Goal: Task Accomplishment & Management: Manage account settings

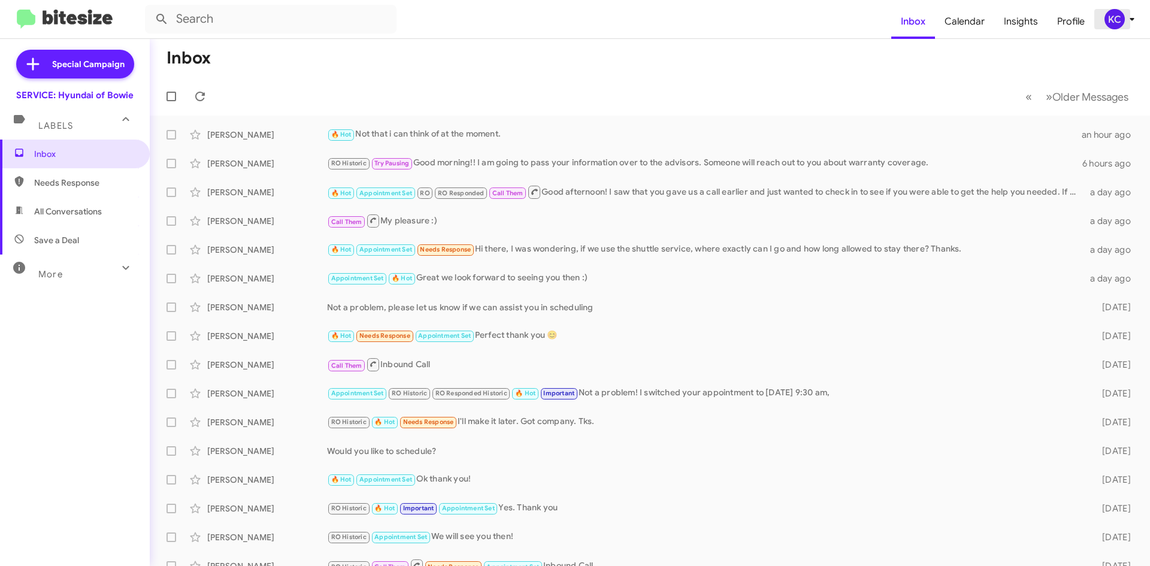
click at [1120, 19] on div "KC" at bounding box center [1115, 19] width 20 height 20
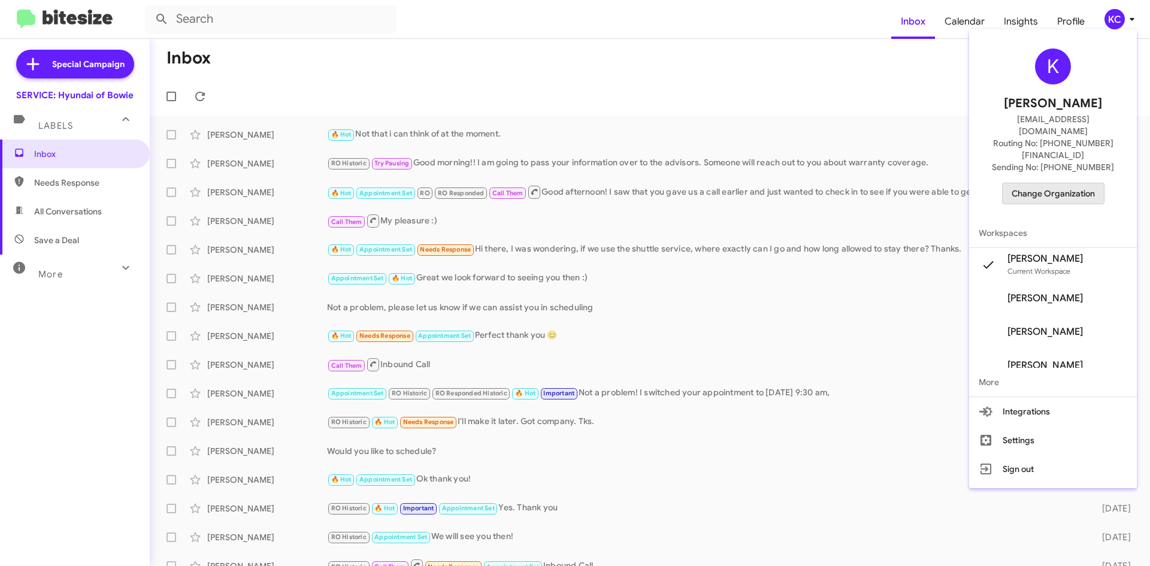
click at [1083, 183] on span "Change Organization" at bounding box center [1053, 193] width 83 height 20
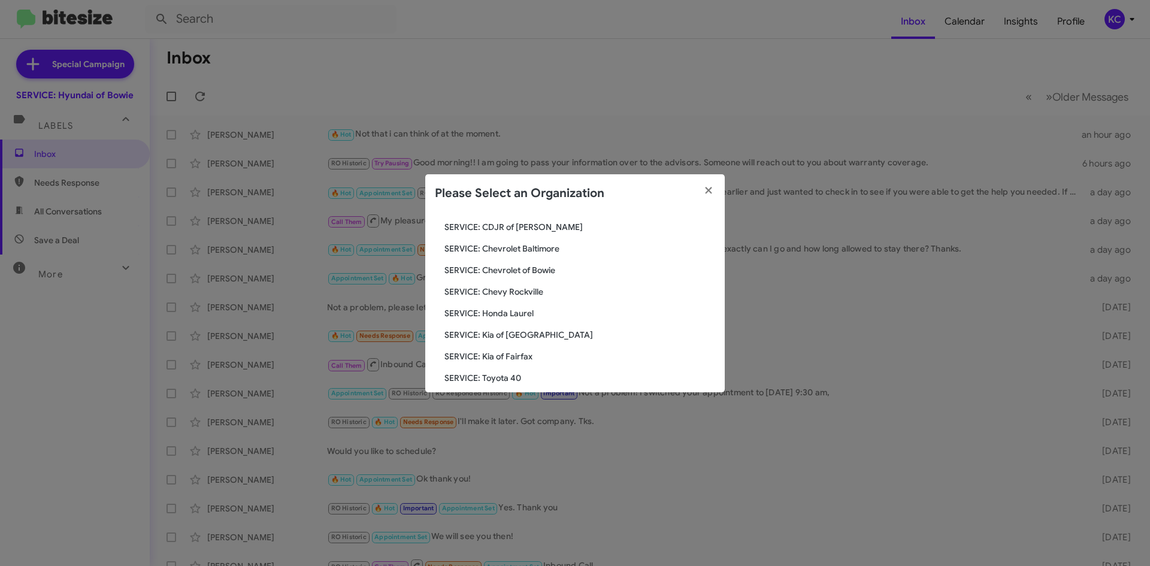
scroll to position [120, 0]
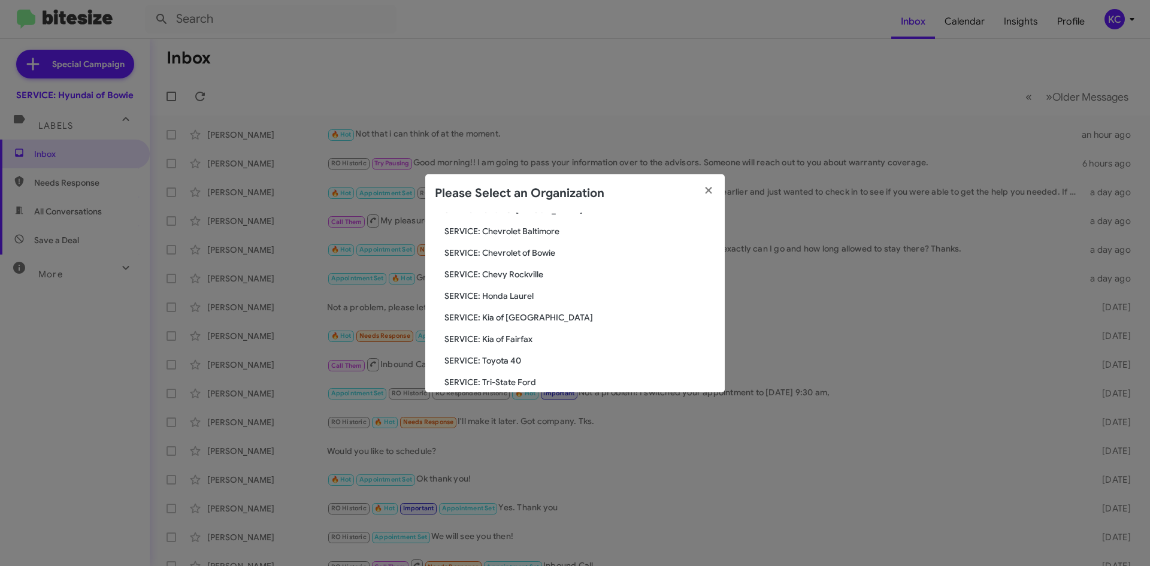
click at [518, 341] on span "SERVICE: Kia of Fairfax" at bounding box center [580, 339] width 271 height 12
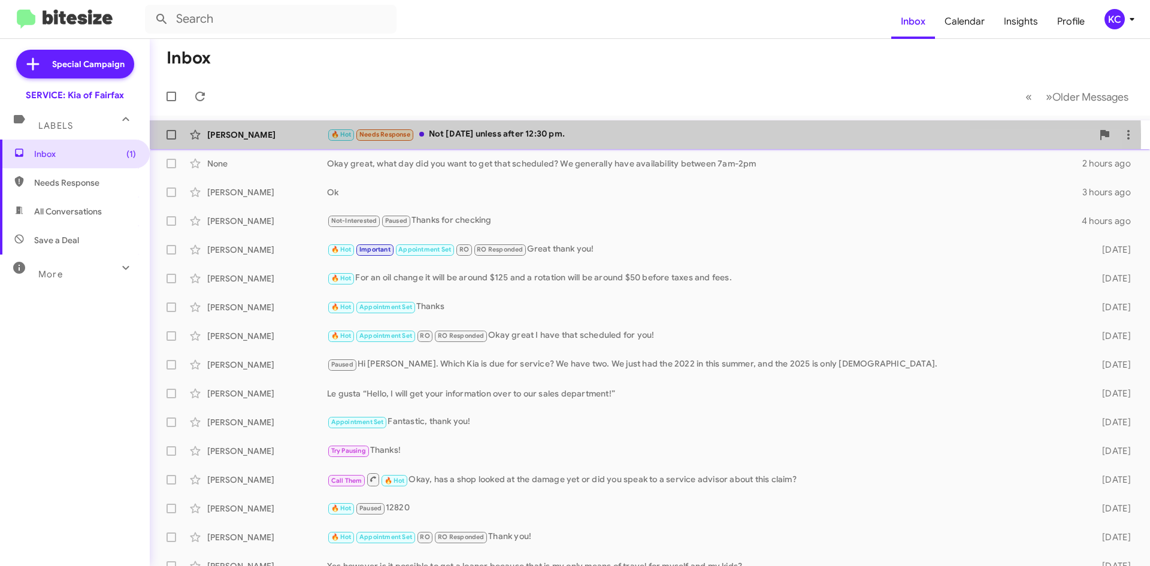
click at [523, 138] on div "🔥 Hot Needs Response Not Wednesday unless after 12:30 pm." at bounding box center [710, 135] width 766 height 14
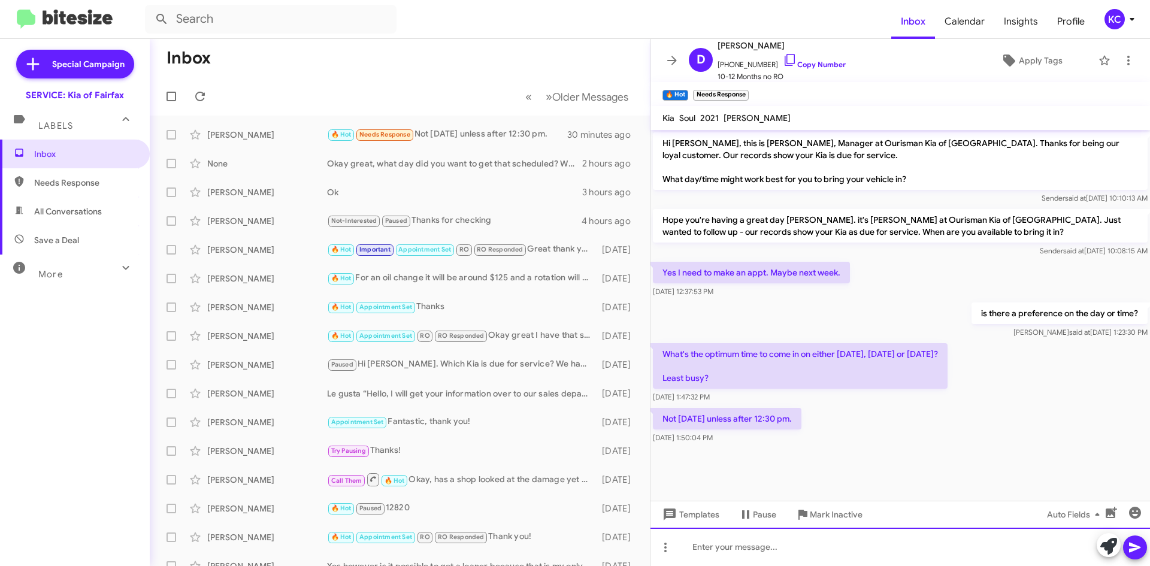
click at [871, 540] on div at bounding box center [901, 547] width 500 height 38
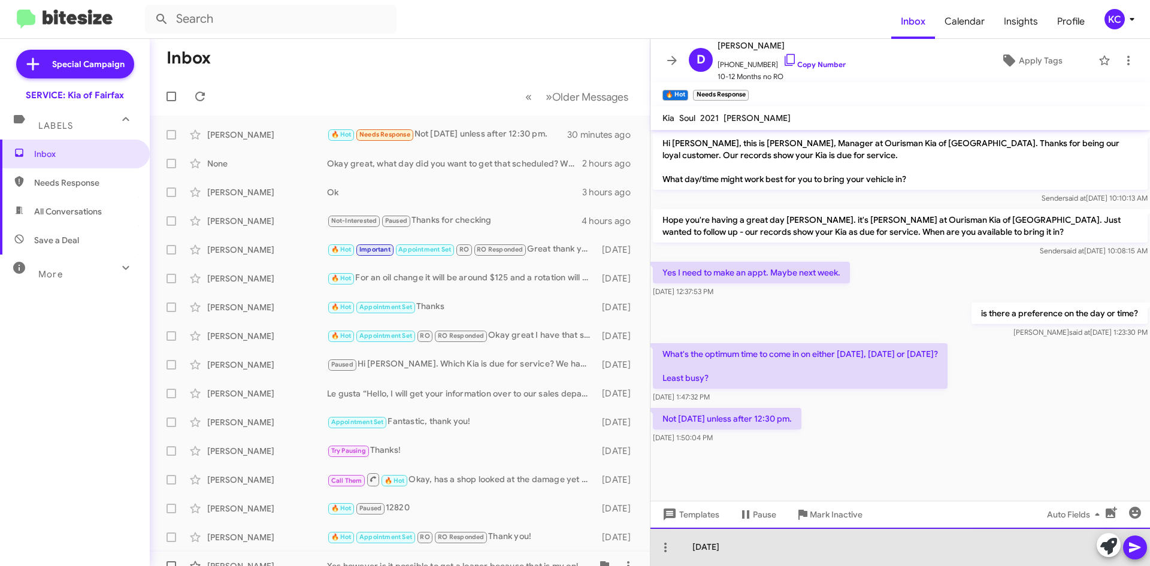
drag, startPoint x: 834, startPoint y: 562, endPoint x: 630, endPoint y: 551, distance: 204.6
click at [634, 561] on div "Inbox « Previous » Next Older Messages Dorothy Alcorn 🔥 Hot Needs Response Not …" at bounding box center [650, 302] width 1000 height 527
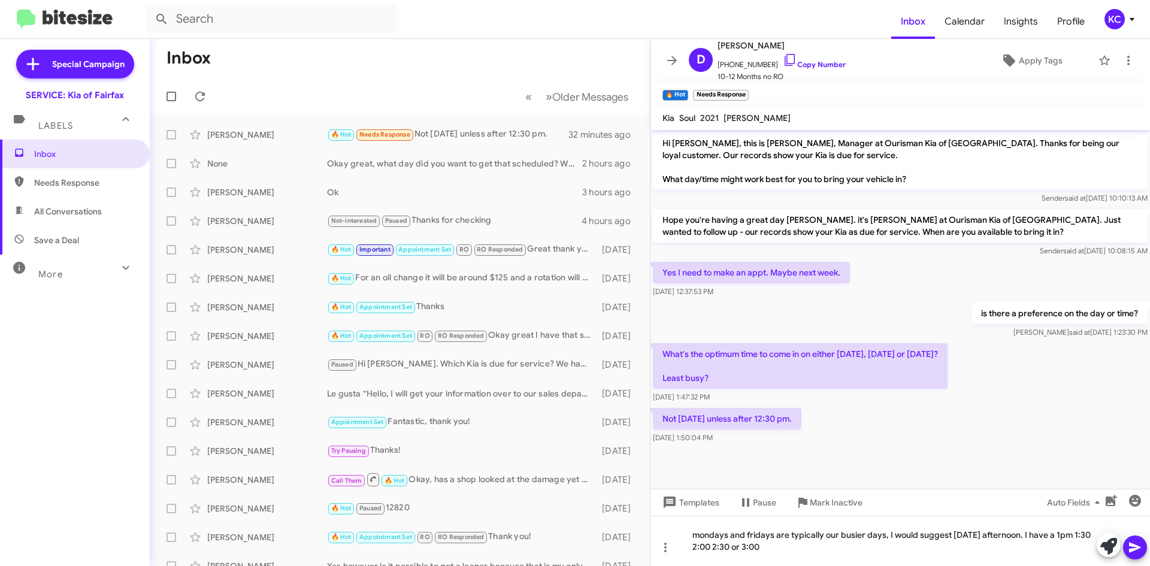
click at [1130, 541] on icon at bounding box center [1135, 547] width 14 height 14
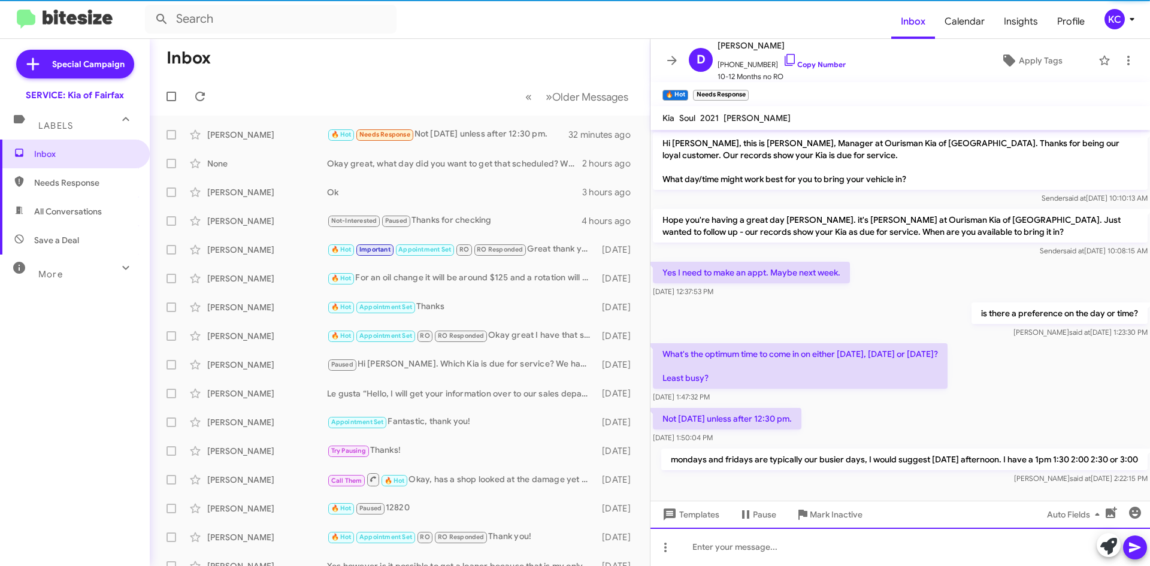
scroll to position [19, 0]
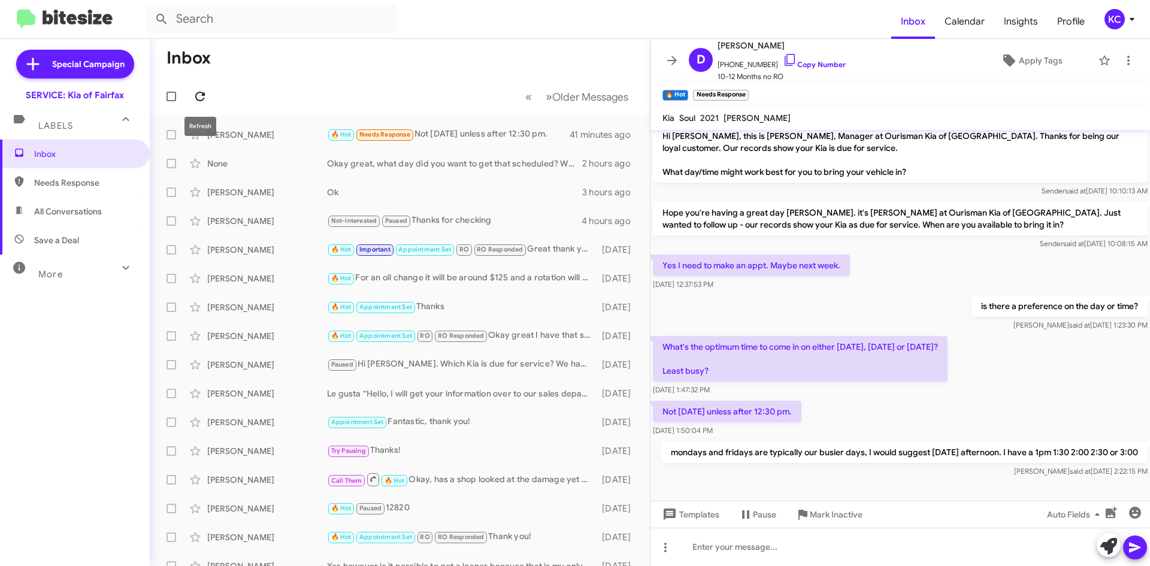
click at [198, 105] on button at bounding box center [200, 96] width 24 height 24
click at [512, 127] on div "Dorothy Alcorn 🔥 Hot Needs Response Important September 17 5 minutes ago" at bounding box center [399, 135] width 481 height 24
click at [506, 139] on div "🔥 Hot Needs Response Important September 17" at bounding box center [459, 135] width 265 height 14
click at [207, 92] on span at bounding box center [200, 96] width 24 height 14
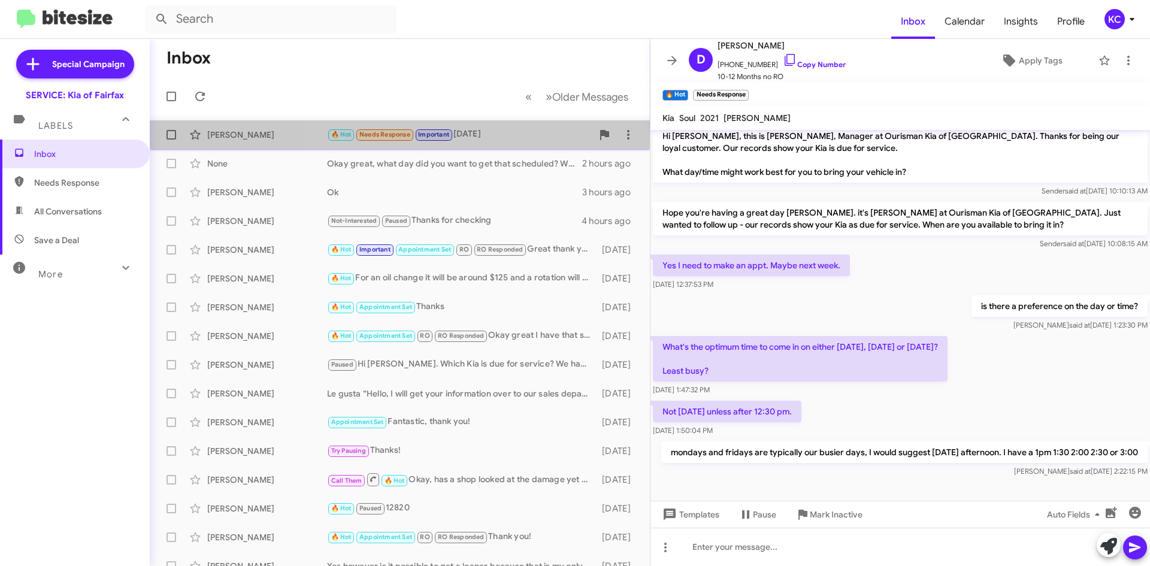
click at [488, 132] on div "🔥 Hot Needs Response Important September 17" at bounding box center [459, 135] width 265 height 14
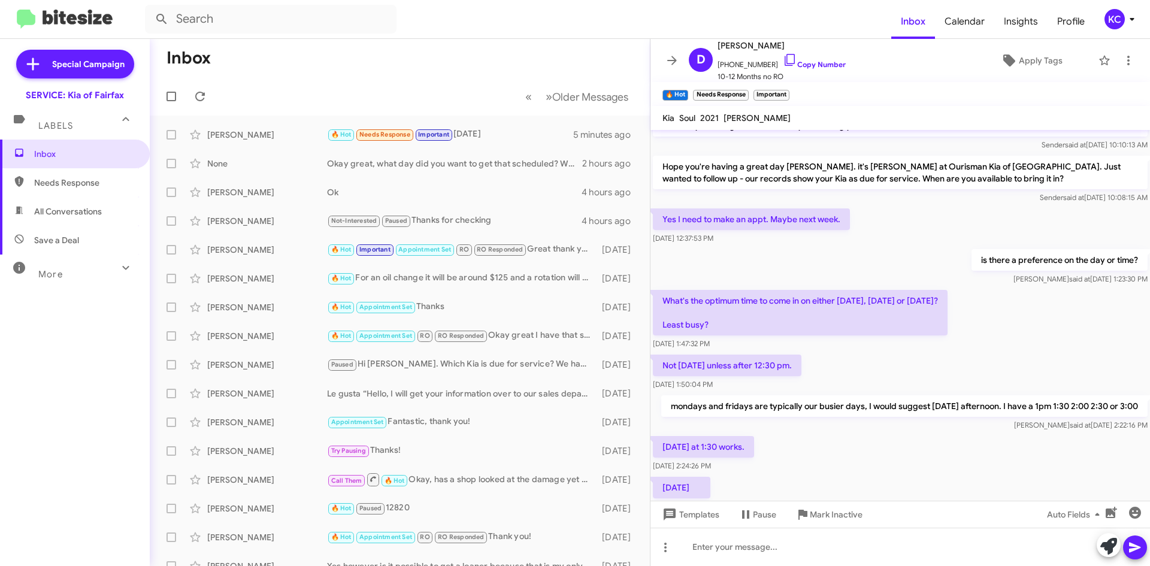
scroll to position [107, 0]
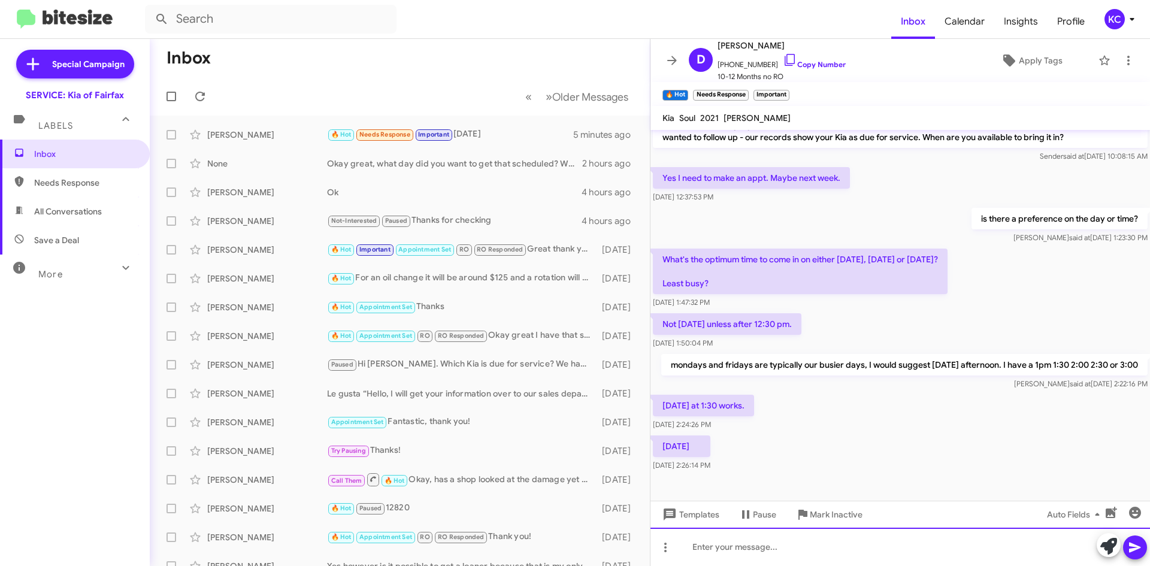
click at [821, 551] on div at bounding box center [901, 547] width 500 height 38
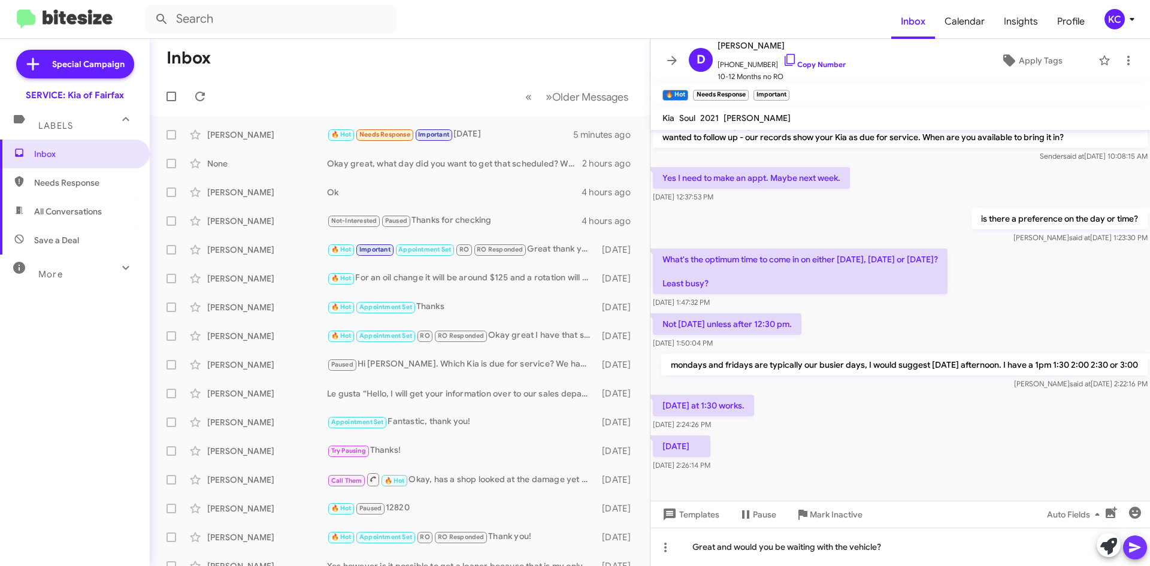
click at [1135, 546] on icon at bounding box center [1134, 548] width 11 height 10
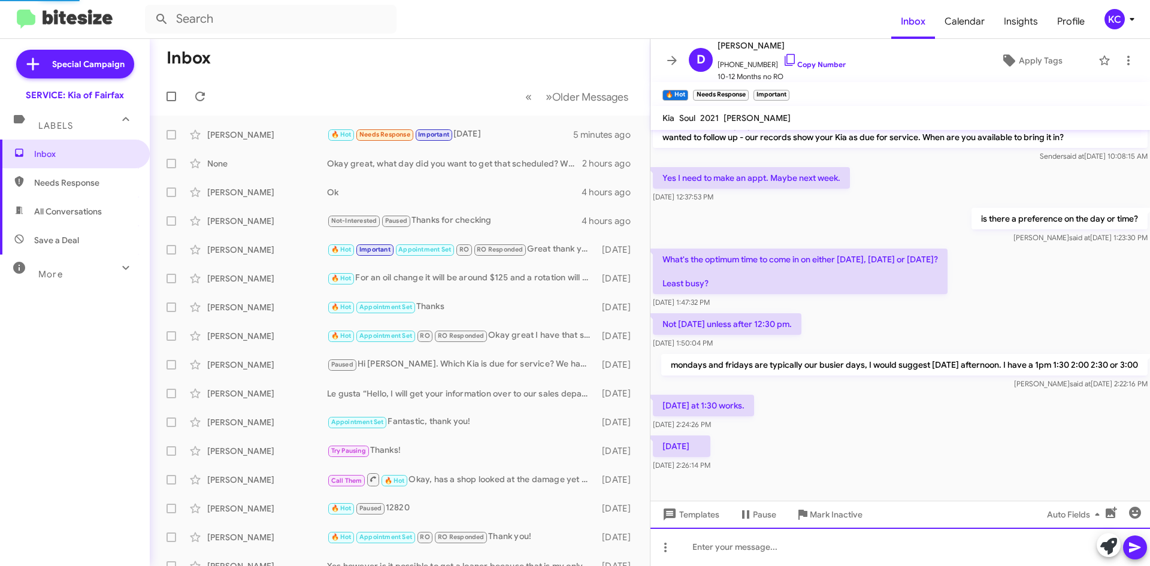
scroll to position [0, 0]
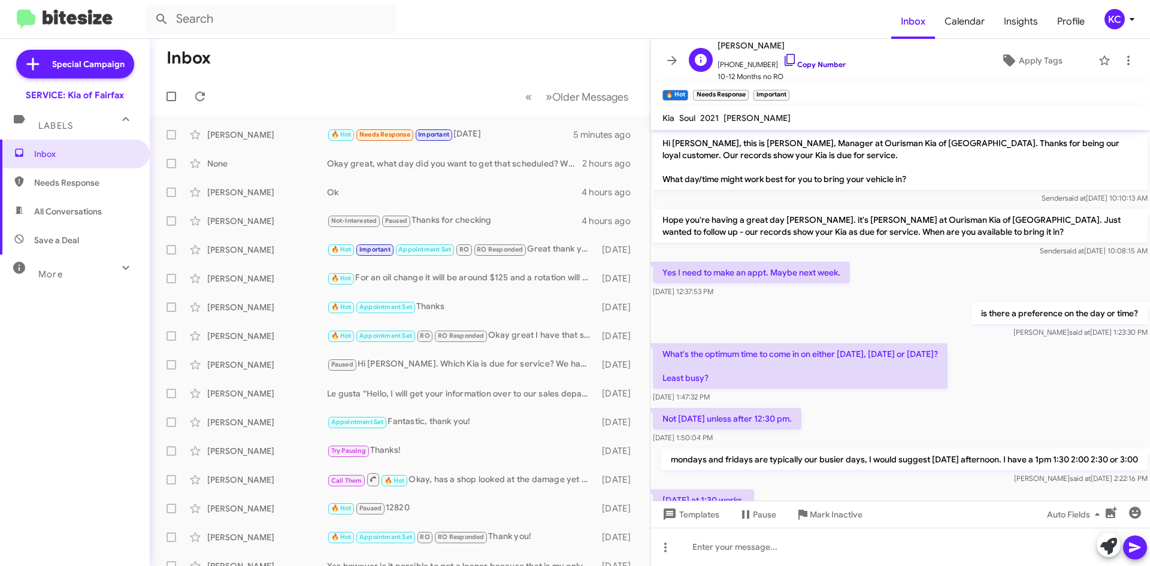
click at [783, 60] on icon at bounding box center [790, 60] width 14 height 14
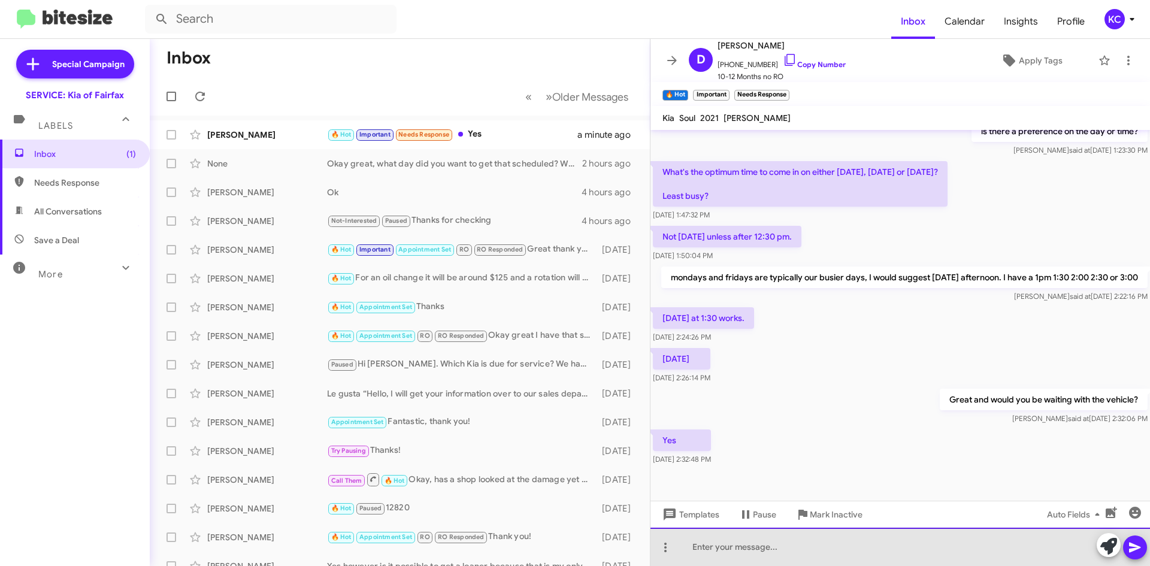
click at [757, 536] on div at bounding box center [901, 547] width 500 height 38
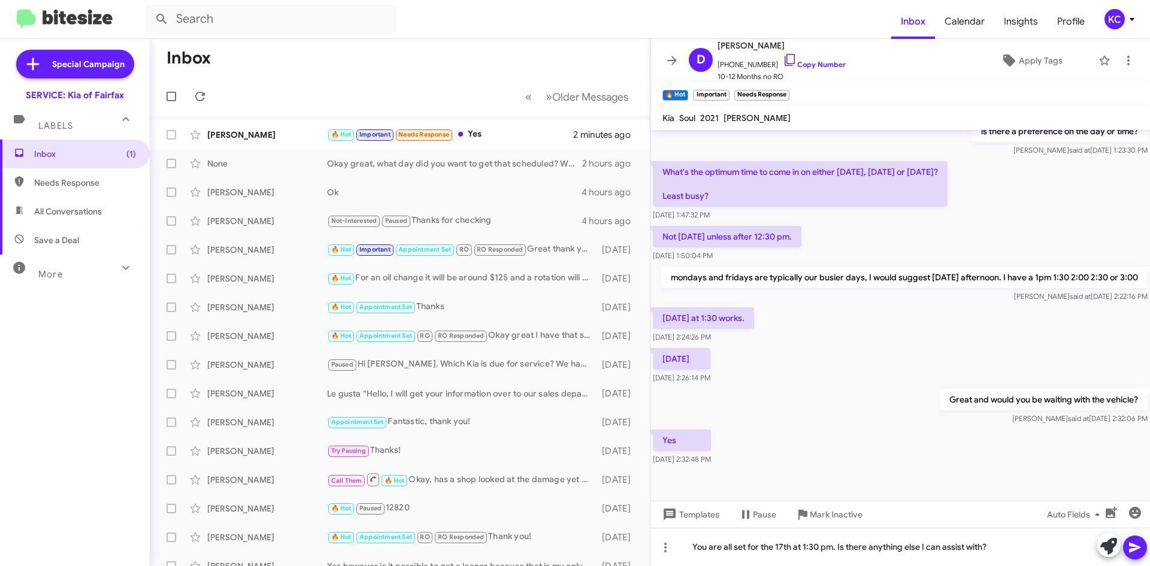
click at [1142, 543] on icon at bounding box center [1135, 547] width 14 height 14
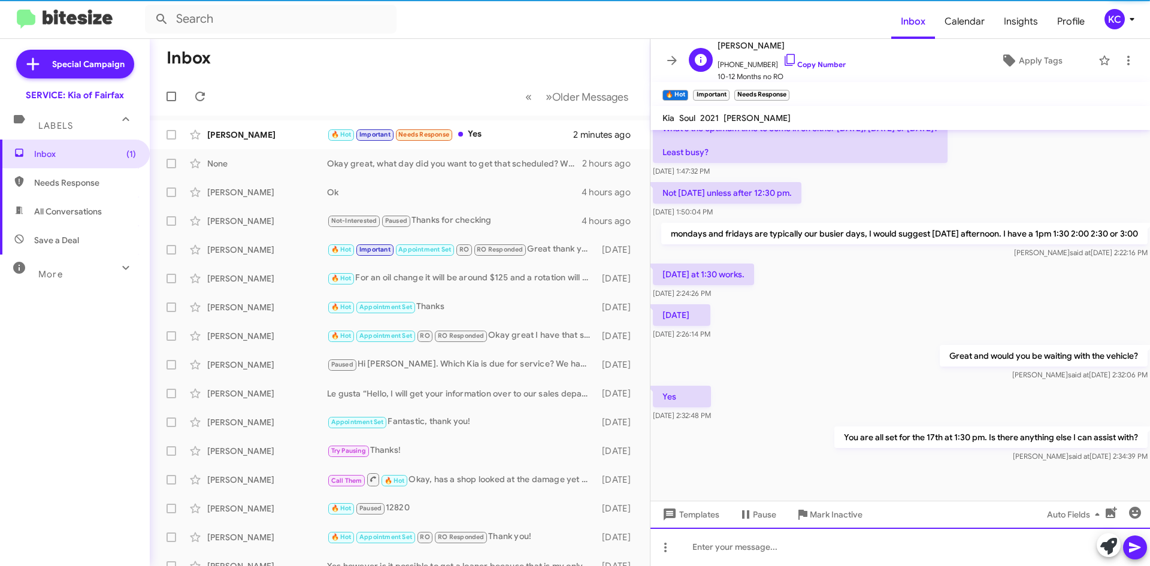
scroll to position [238, 0]
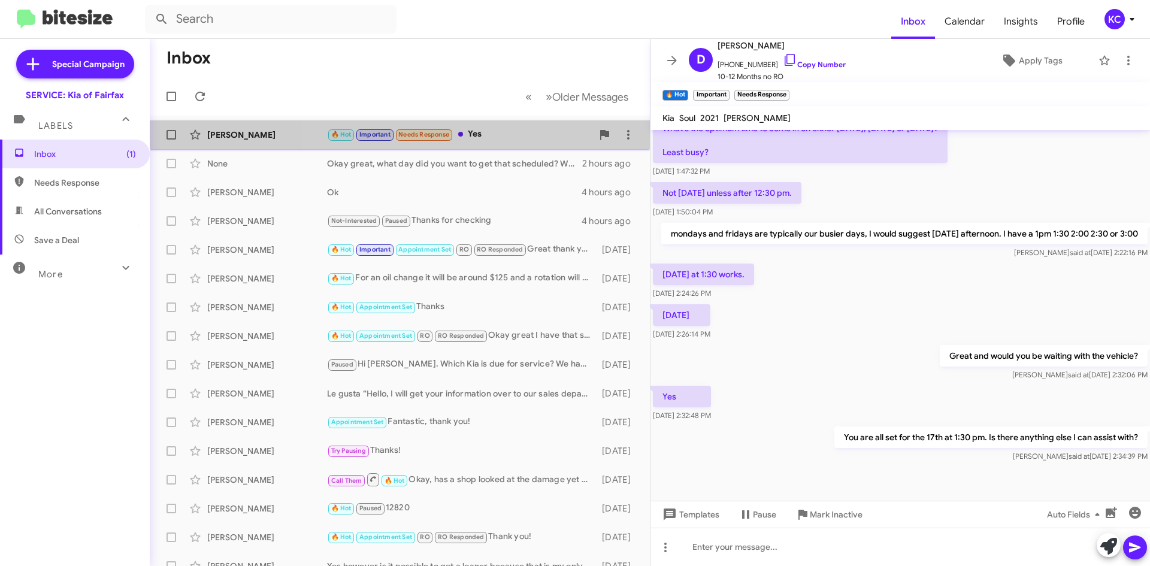
click at [486, 129] on div "🔥 Hot Important Needs Response Yes" at bounding box center [459, 135] width 265 height 14
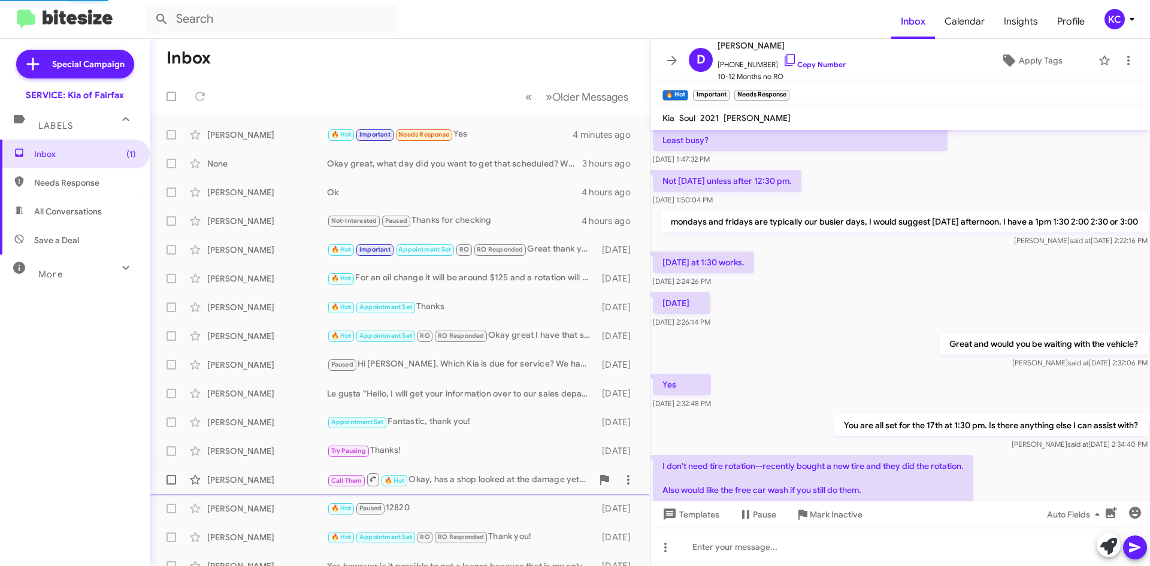
scroll to position [0, 0]
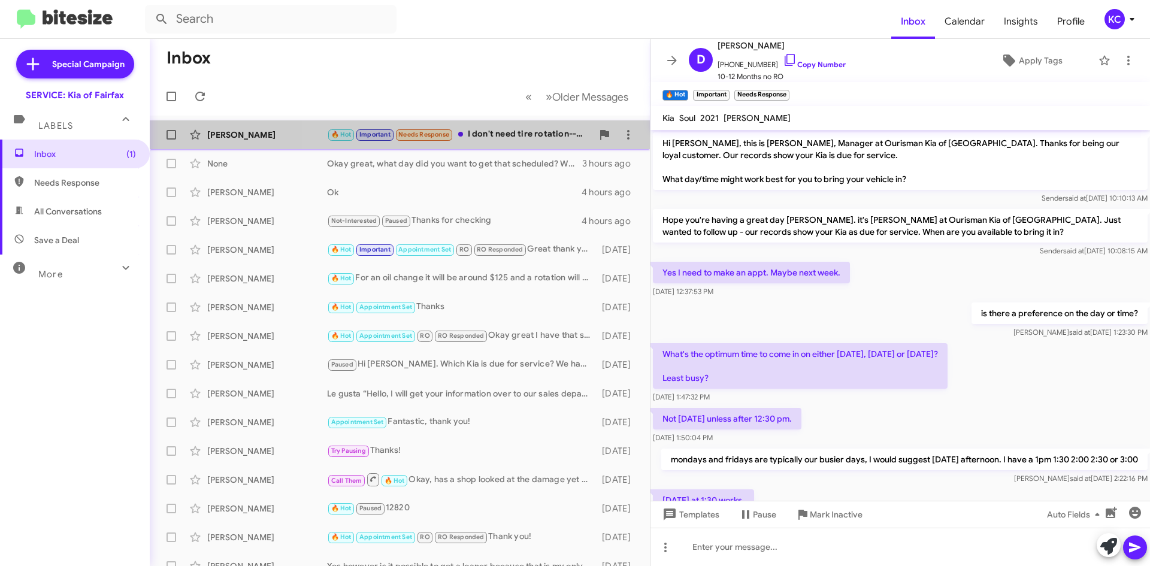
click at [485, 132] on div "🔥 Hot Important Needs Response I don't need tire rotation--recently bought a ne…" at bounding box center [459, 135] width 265 height 14
click at [480, 131] on div "🔥 Hot Important Needs Response I don't need tire rotation--recently bought a ne…" at bounding box center [459, 135] width 265 height 14
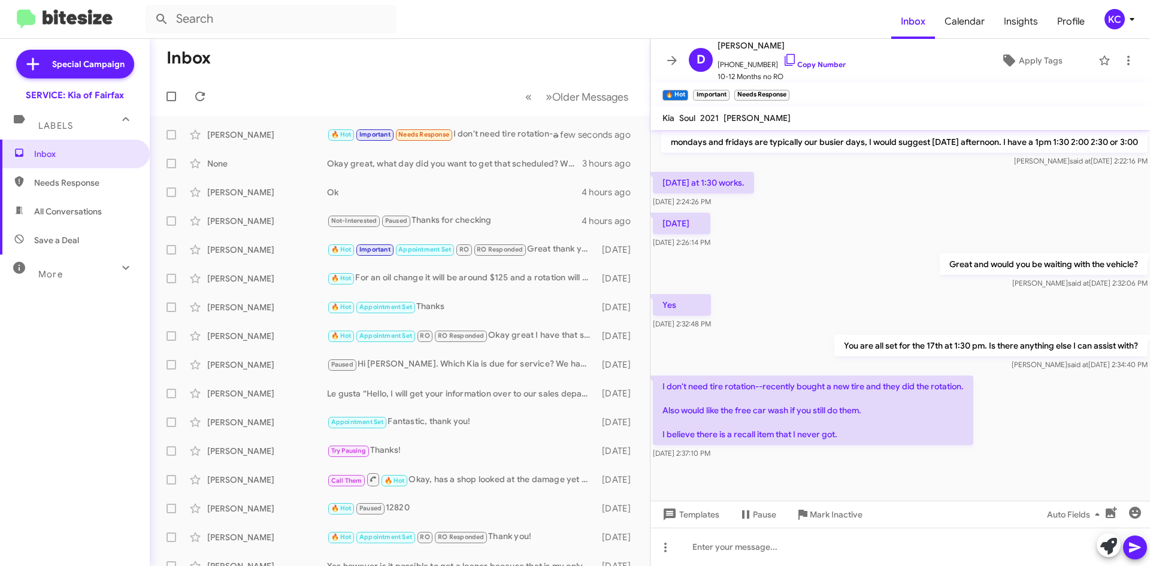
scroll to position [329, 0]
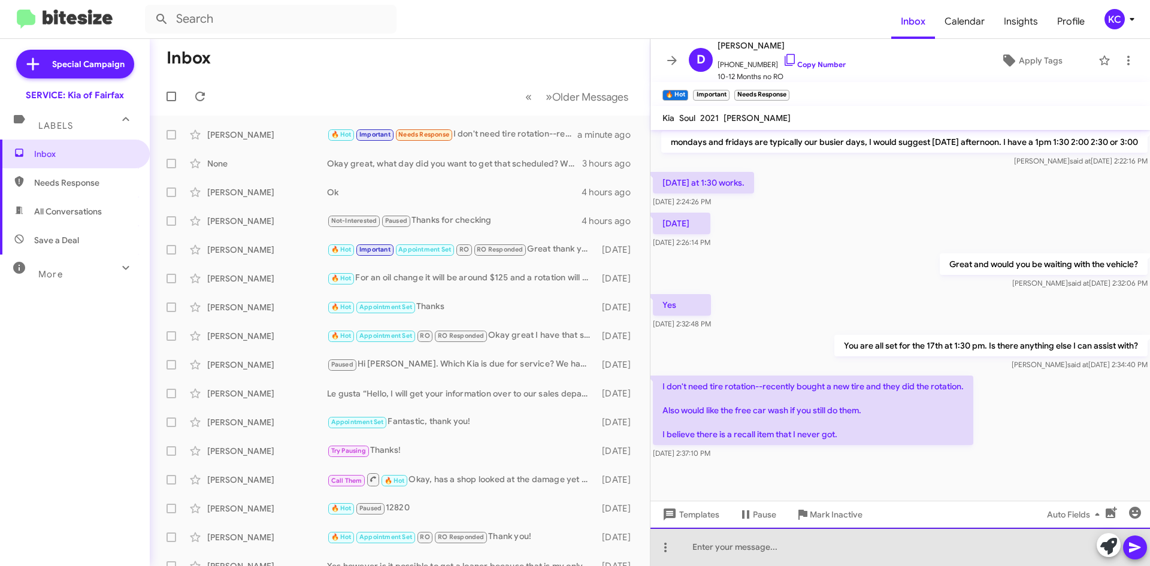
click at [821, 554] on div at bounding box center [901, 547] width 500 height 38
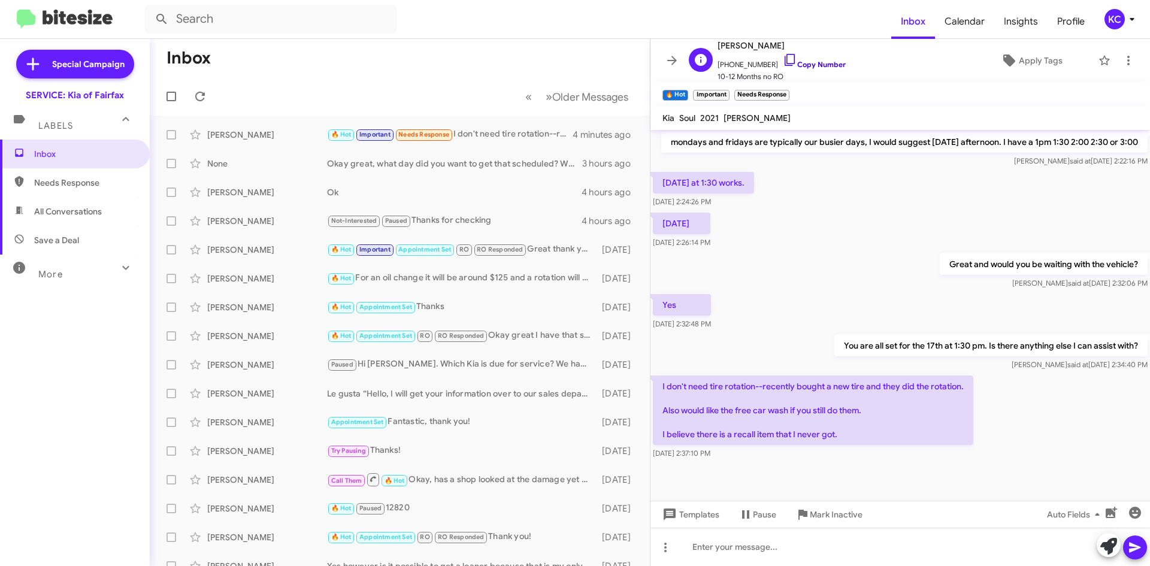
click at [784, 61] on icon at bounding box center [790, 60] width 14 height 14
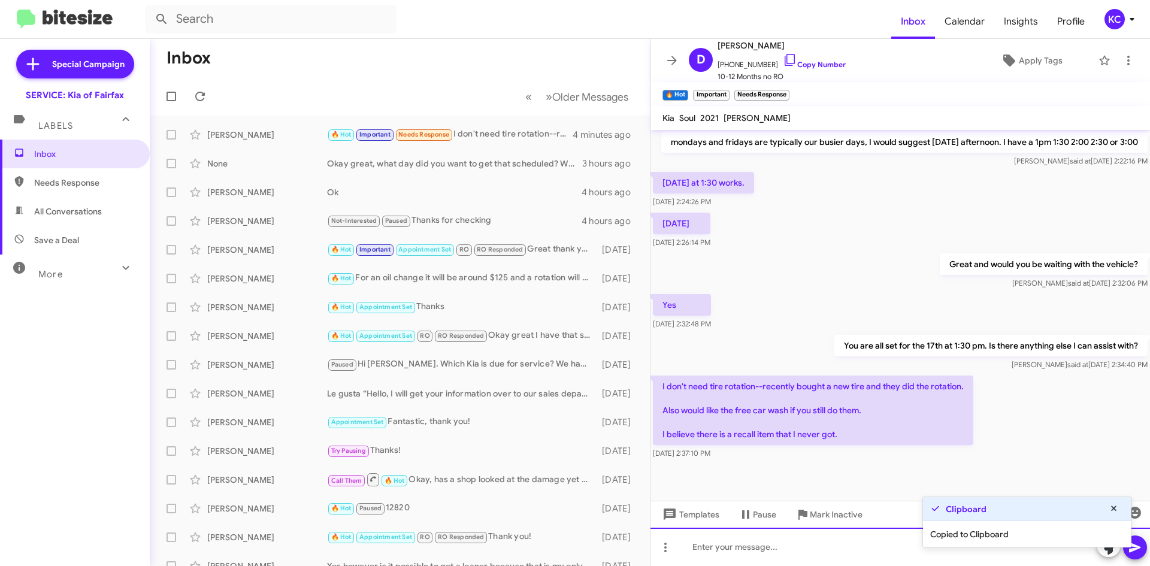
click at [748, 554] on div at bounding box center [901, 547] width 500 height 38
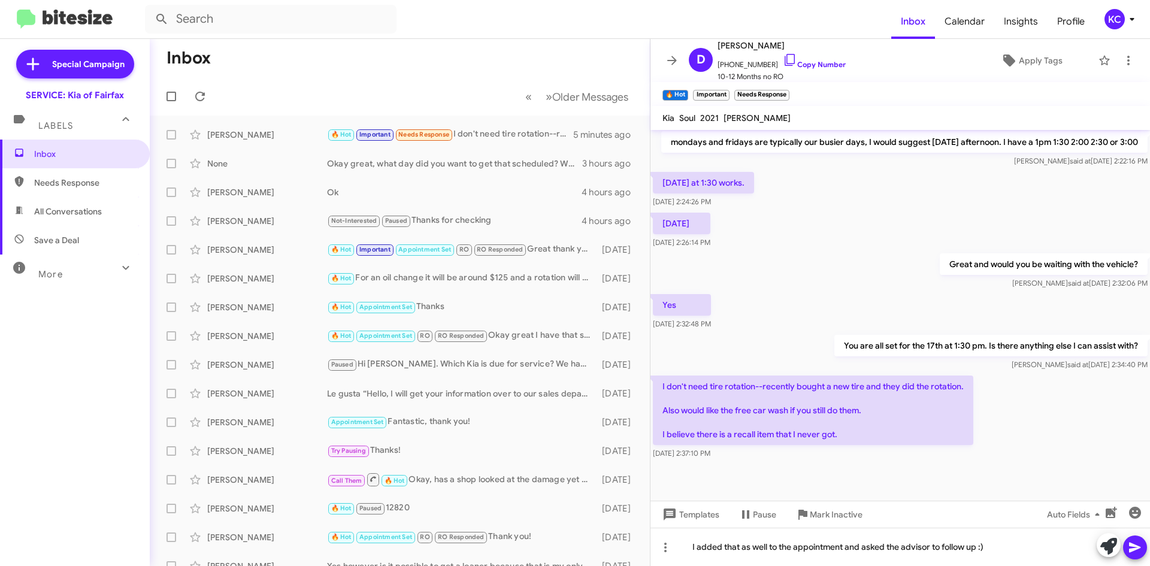
click at [1139, 549] on icon at bounding box center [1135, 547] width 14 height 14
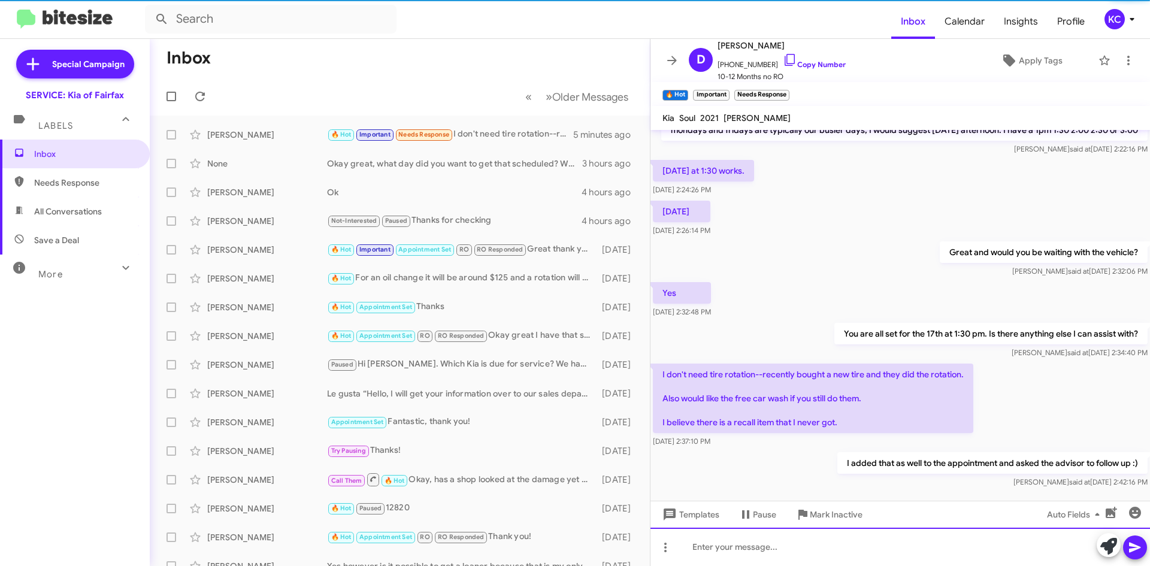
scroll to position [0, 0]
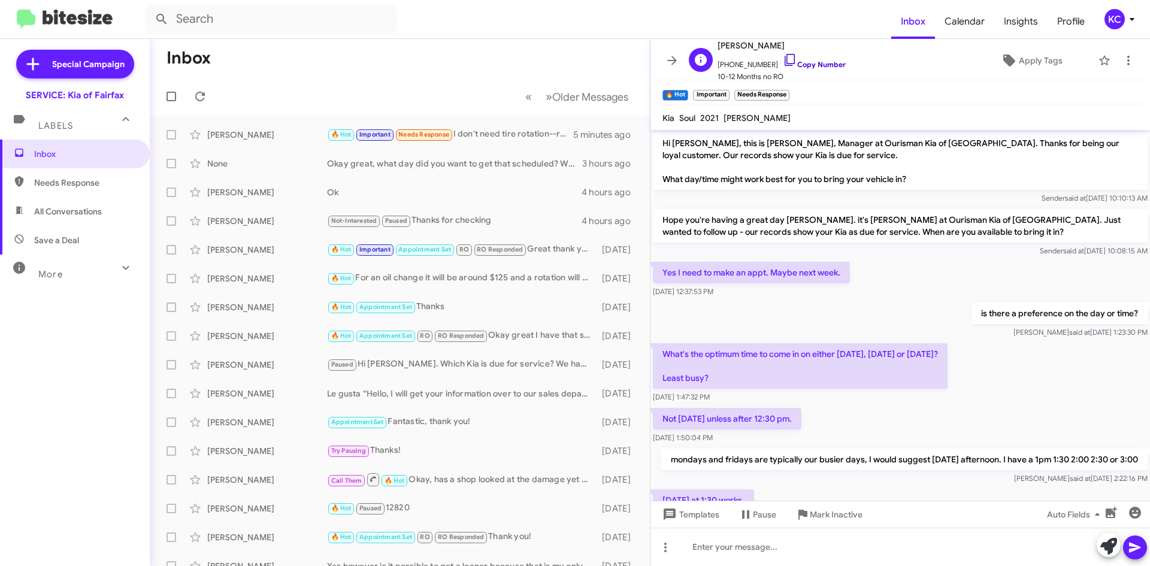
click at [785, 61] on icon at bounding box center [790, 60] width 10 height 12
click at [206, 93] on icon at bounding box center [200, 96] width 14 height 14
click at [1113, 22] on div "KC" at bounding box center [1115, 19] width 20 height 20
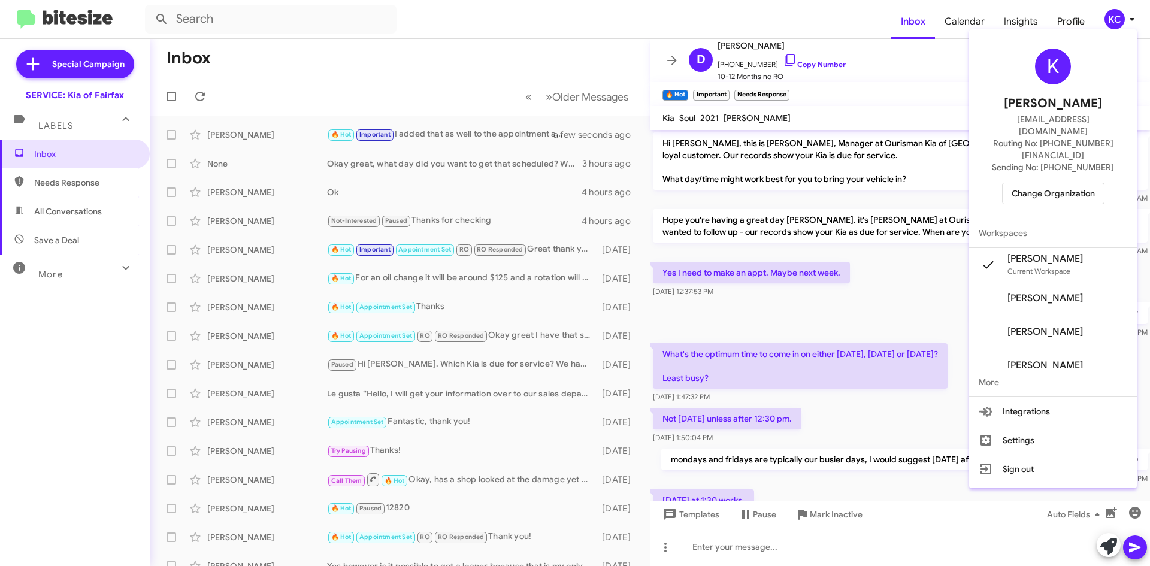
click at [1076, 183] on span "Change Organization" at bounding box center [1053, 193] width 83 height 20
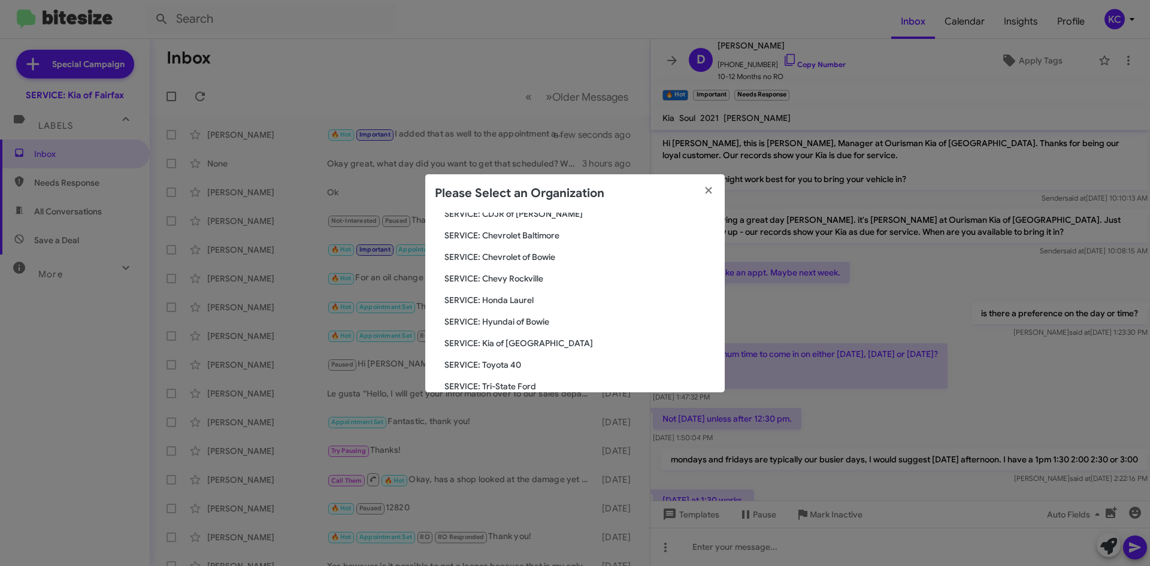
scroll to position [120, 0]
click at [506, 318] on span "SERVICE: Hyundai of Bowie" at bounding box center [580, 318] width 271 height 12
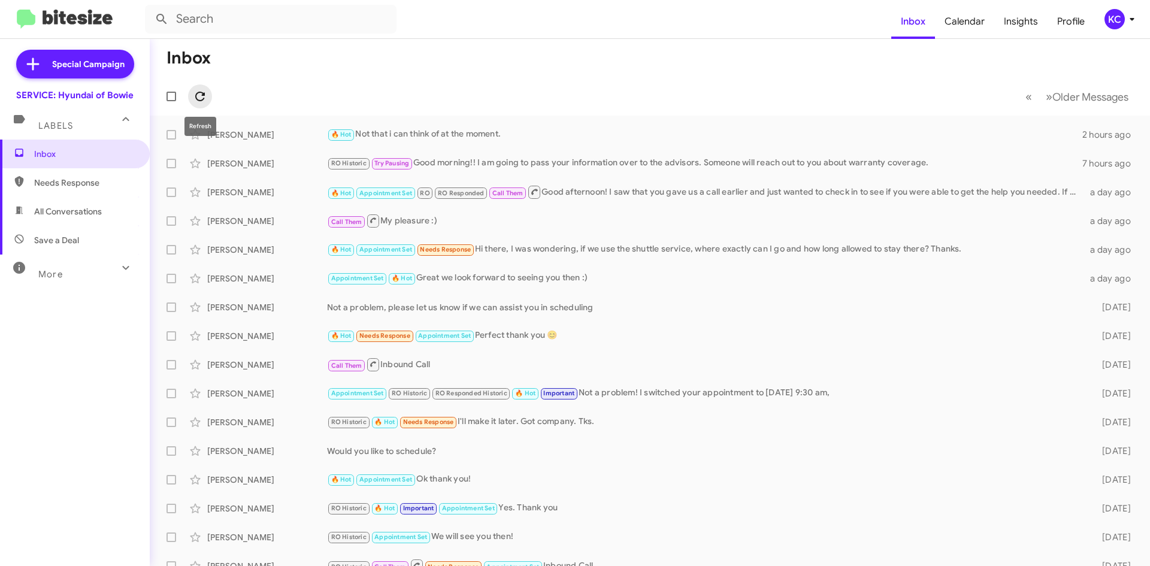
click at [200, 98] on icon at bounding box center [200, 96] width 14 height 14
click at [80, 198] on span "All Conversations" at bounding box center [75, 211] width 150 height 29
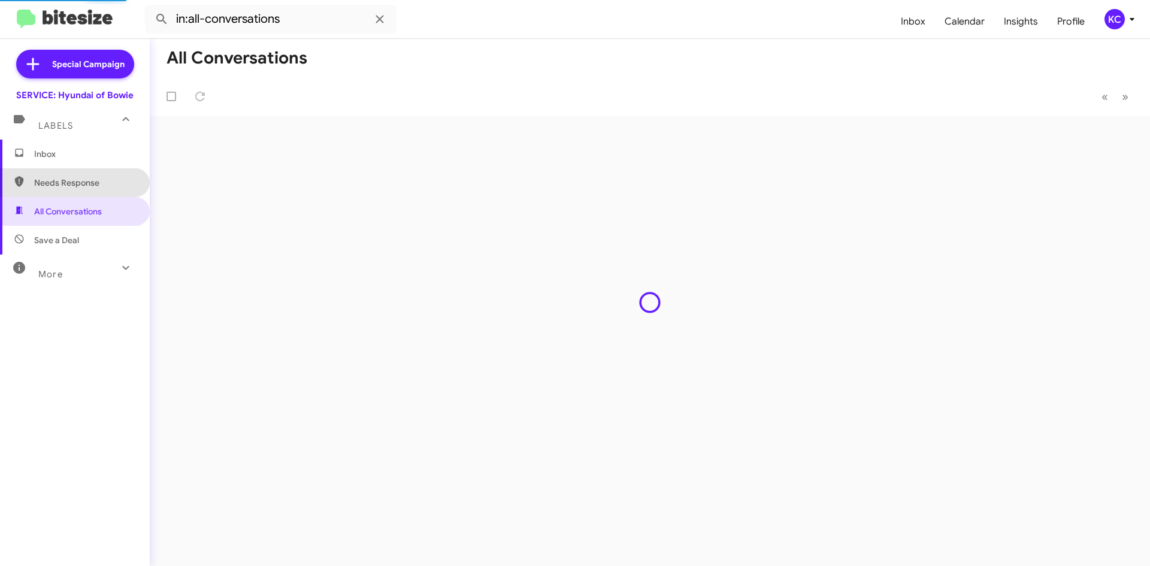
click at [79, 187] on span "Needs Response" at bounding box center [85, 183] width 102 height 12
type input "in:needs-response"
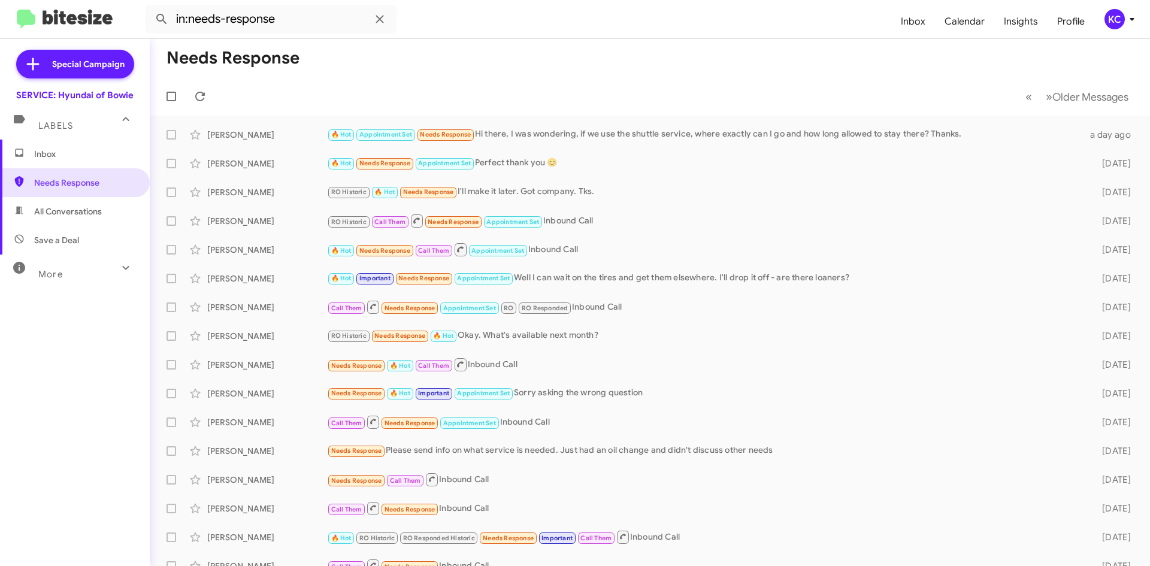
click at [1123, 14] on div "KC" at bounding box center [1115, 19] width 20 height 20
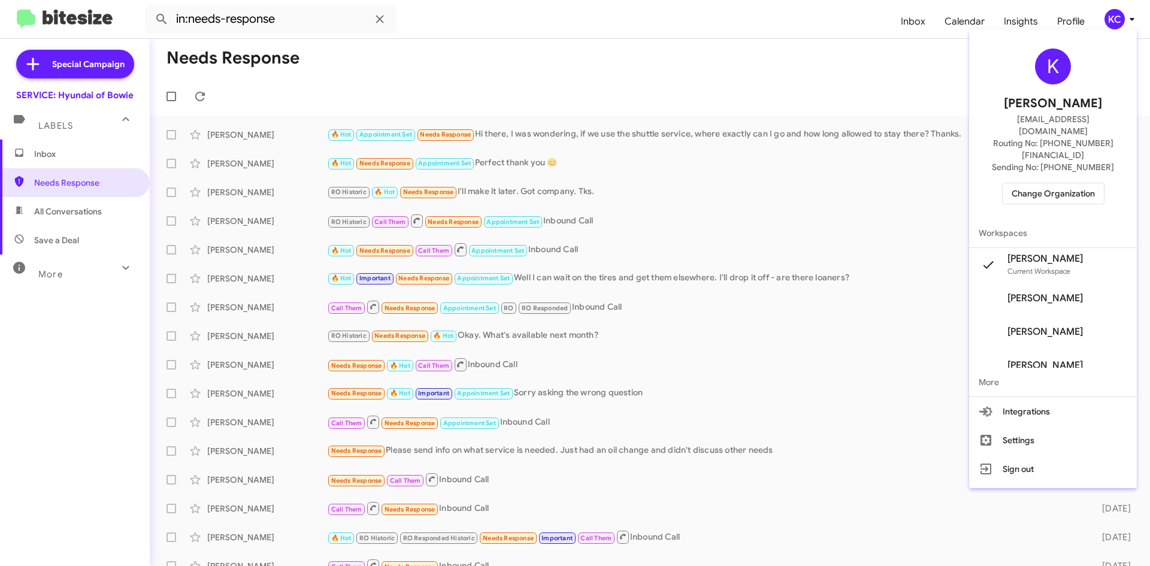
click at [1078, 183] on span "Change Organization" at bounding box center [1053, 193] width 83 height 20
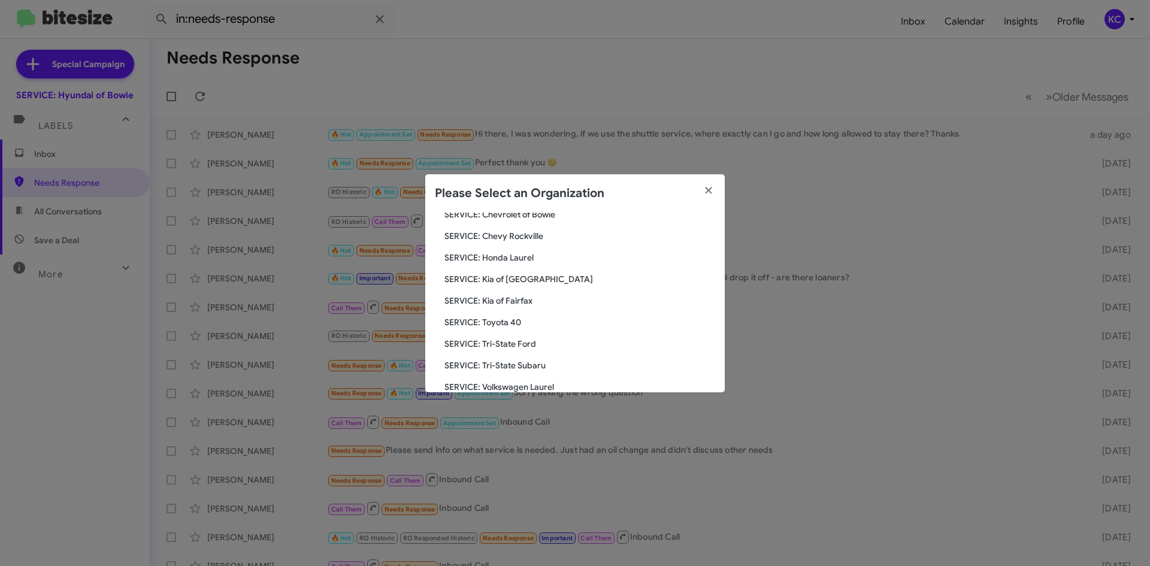
scroll to position [199, 0]
click at [524, 325] on span "SERVICE: Tri-State Subaru" at bounding box center [580, 324] width 271 height 12
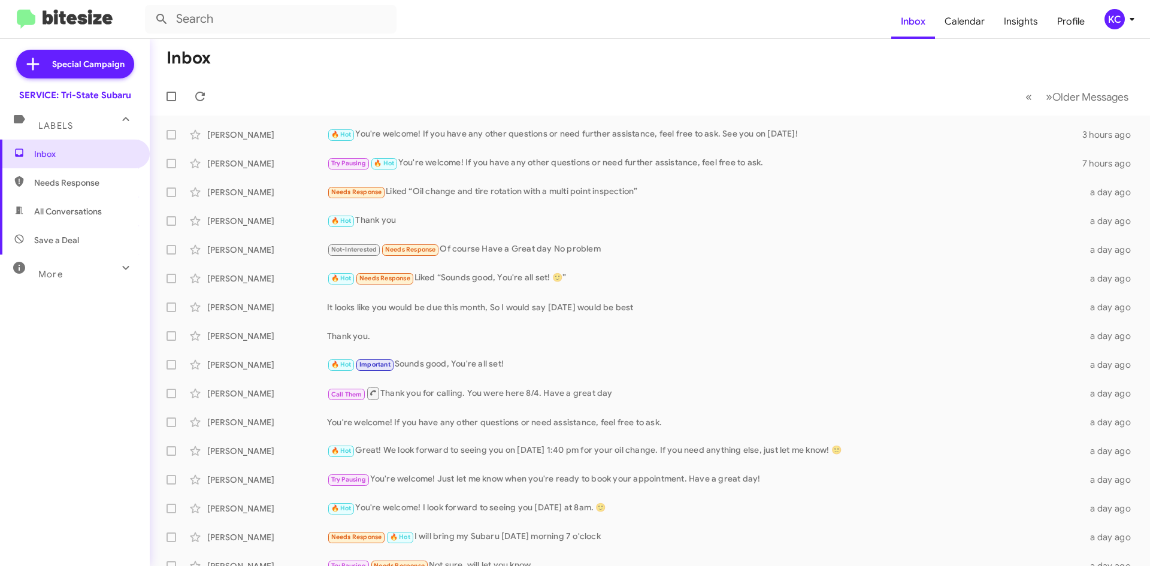
click at [1121, 22] on div "KC" at bounding box center [1115, 19] width 20 height 20
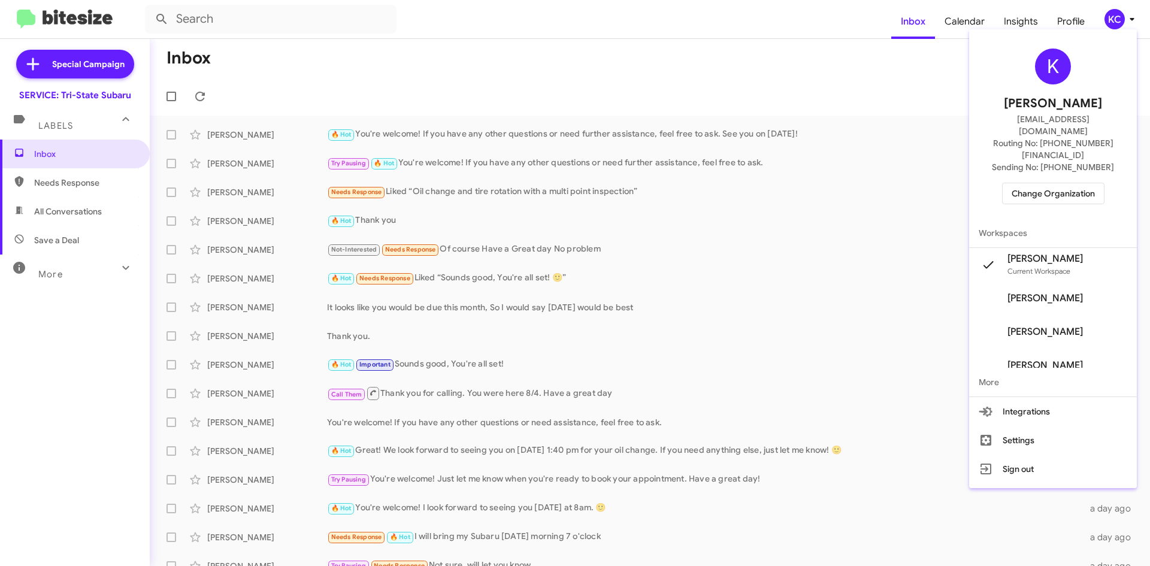
click at [1064, 183] on span "Change Organization" at bounding box center [1053, 193] width 83 height 20
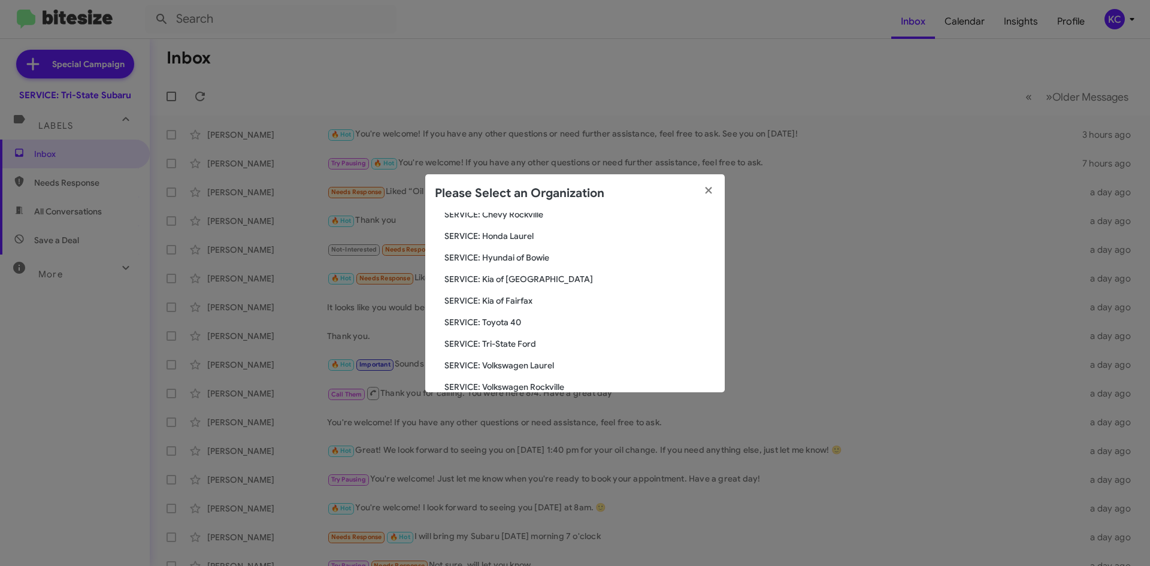
scroll to position [199, 0]
click at [513, 300] on span "SERVICE: Toyota 40" at bounding box center [580, 303] width 271 height 12
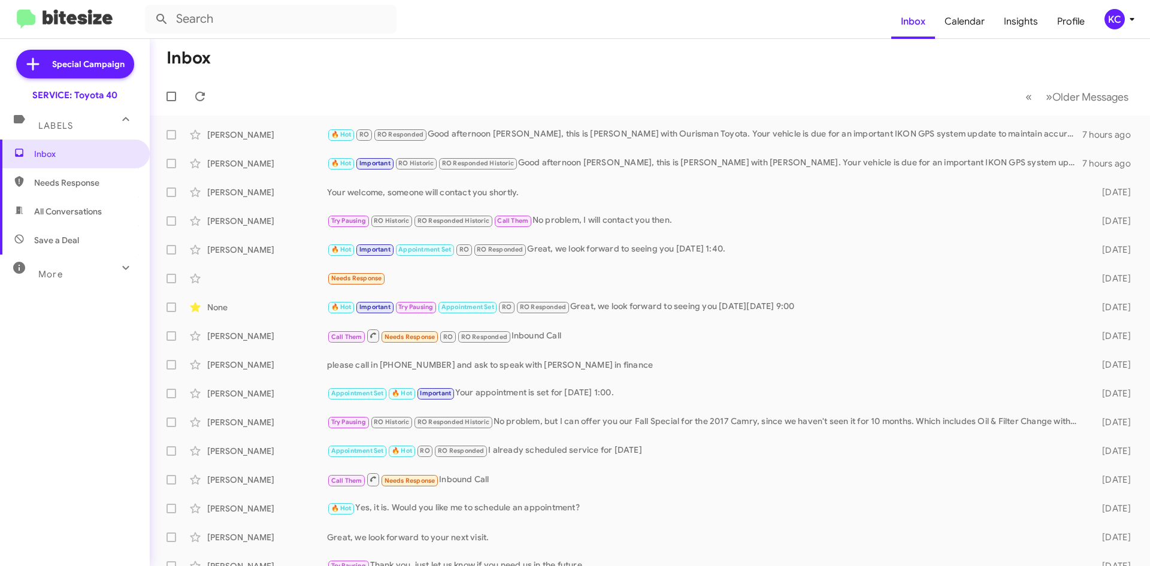
click at [1107, 23] on div "KC" at bounding box center [1115, 19] width 20 height 20
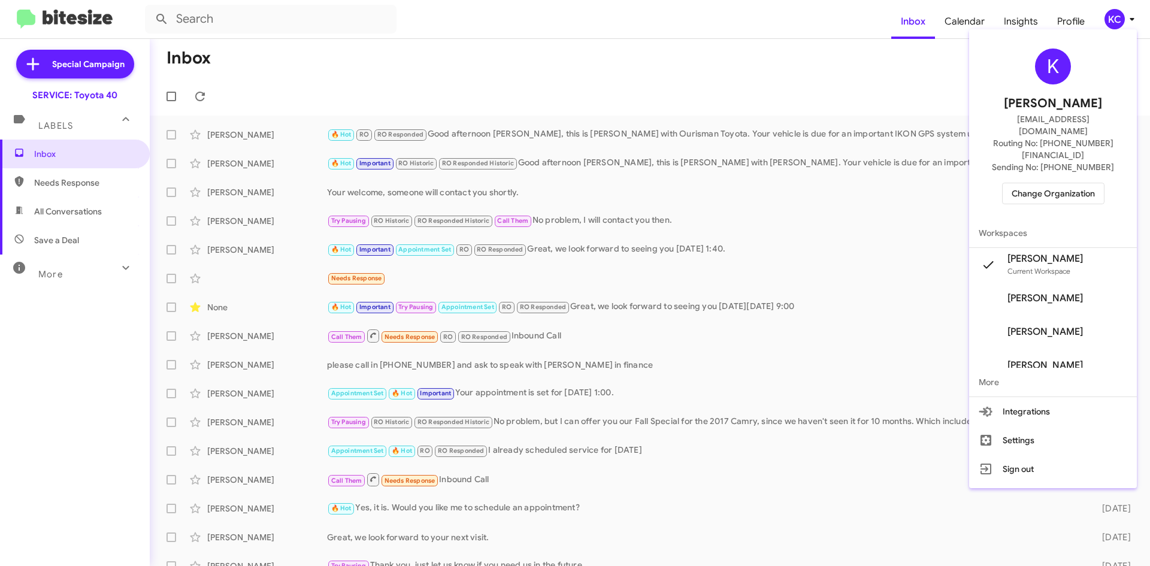
click at [1069, 183] on span "Change Organization" at bounding box center [1053, 193] width 83 height 20
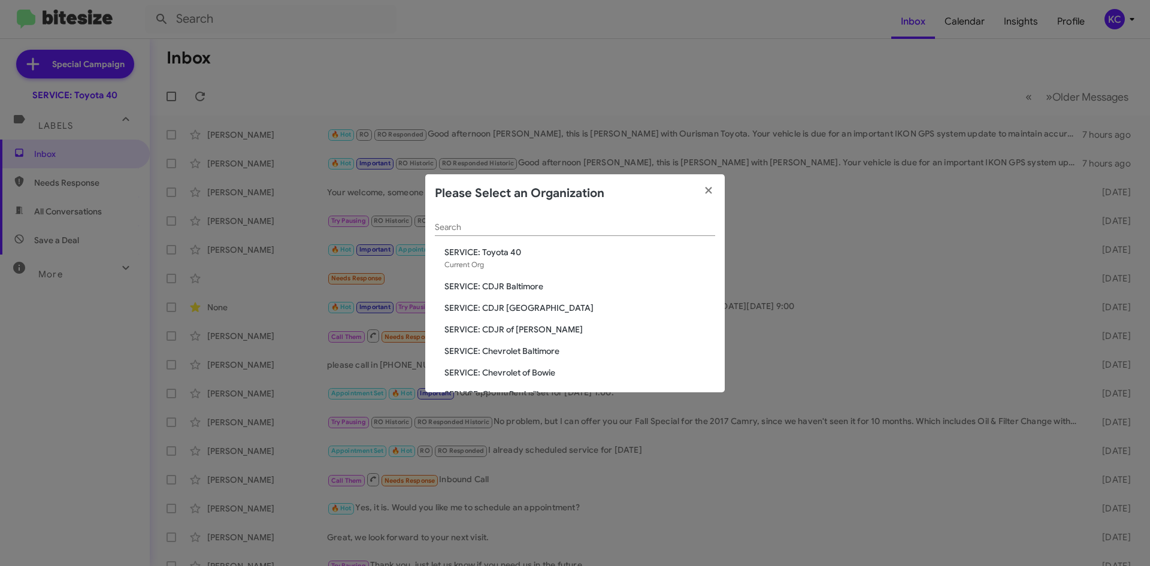
click at [528, 286] on span "SERVICE: CDJR Baltimore" at bounding box center [580, 286] width 271 height 12
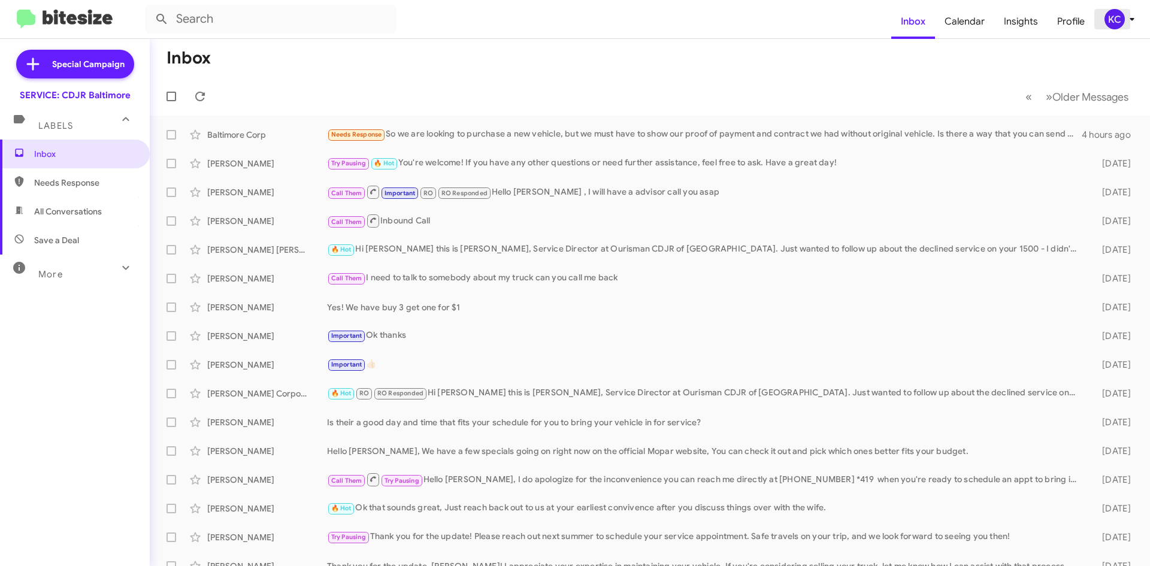
click at [1119, 16] on div "KC" at bounding box center [1115, 19] width 20 height 20
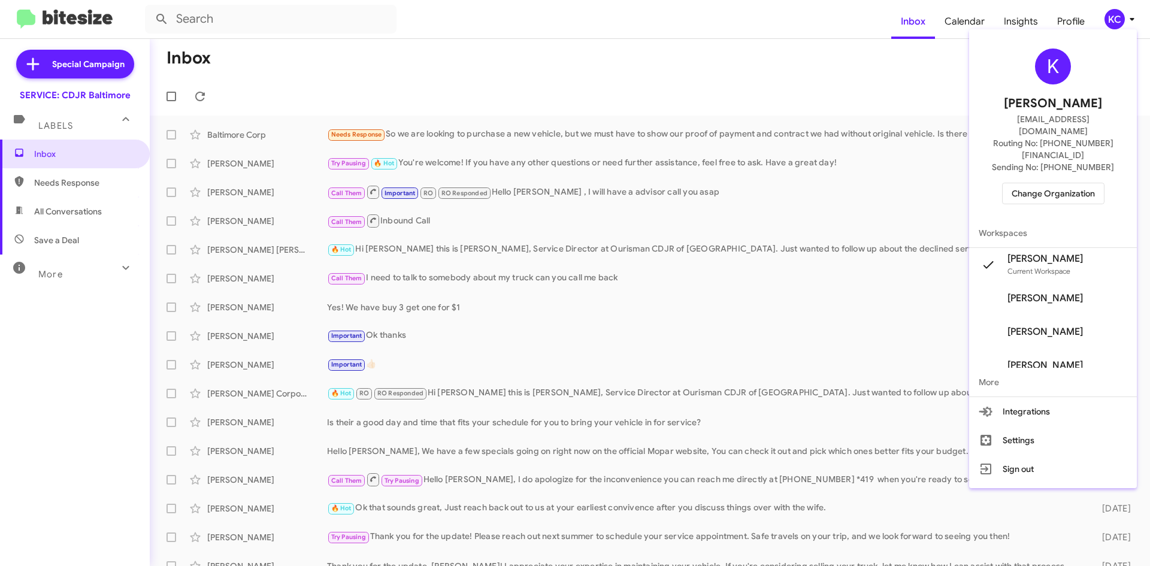
click at [1071, 183] on span "Change Organization" at bounding box center [1053, 193] width 83 height 20
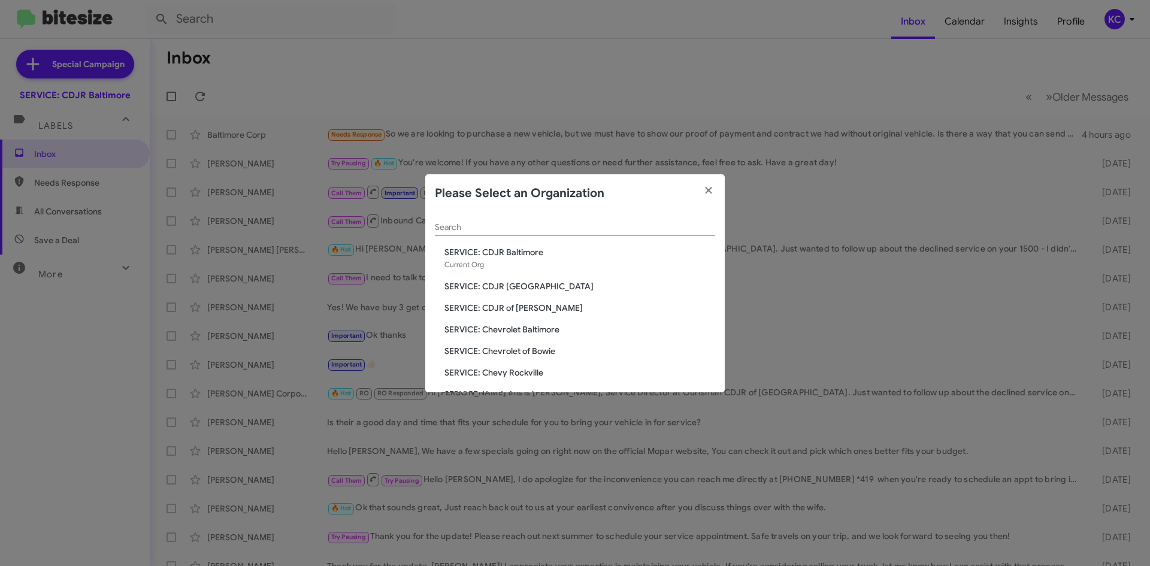
scroll to position [60, 0]
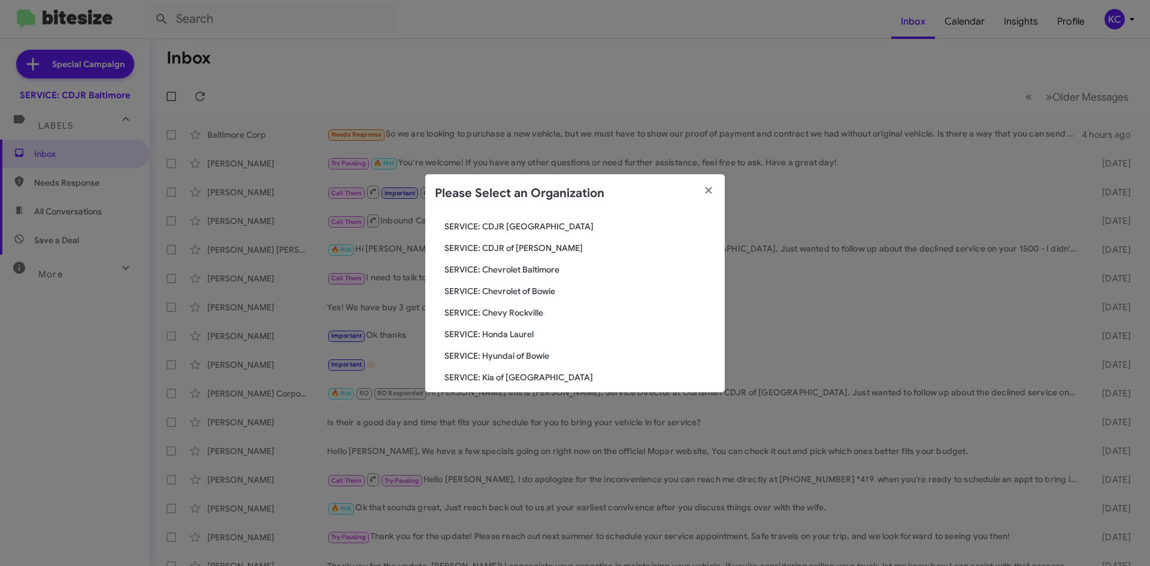
click at [534, 253] on span "SERVICE: CDJR of [PERSON_NAME]" at bounding box center [580, 248] width 271 height 12
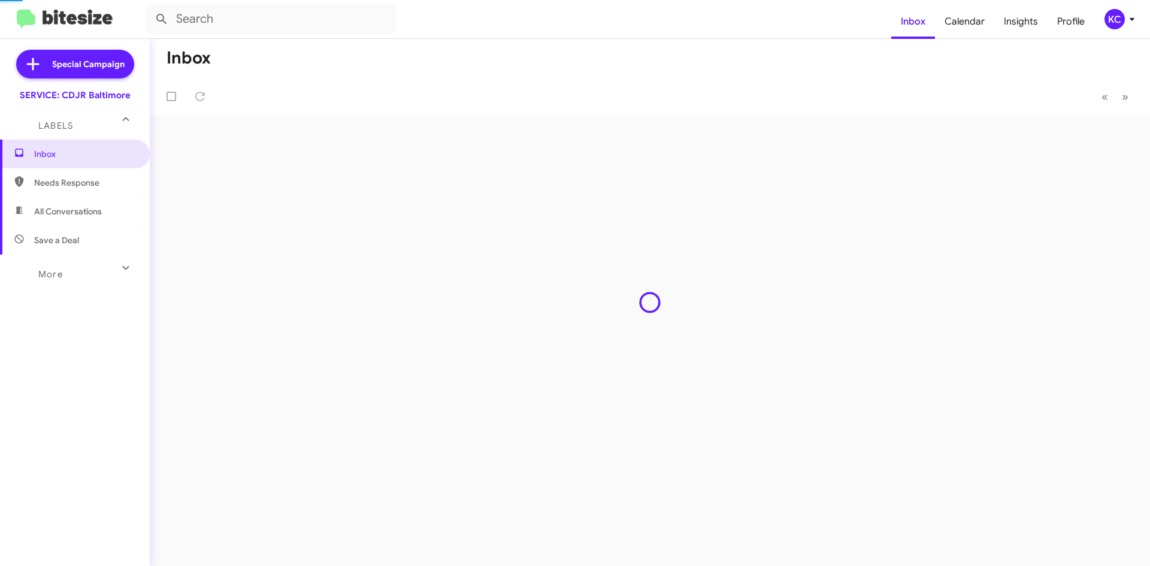
click at [528, 241] on div "Inbox « Previous » Next" at bounding box center [650, 302] width 1000 height 527
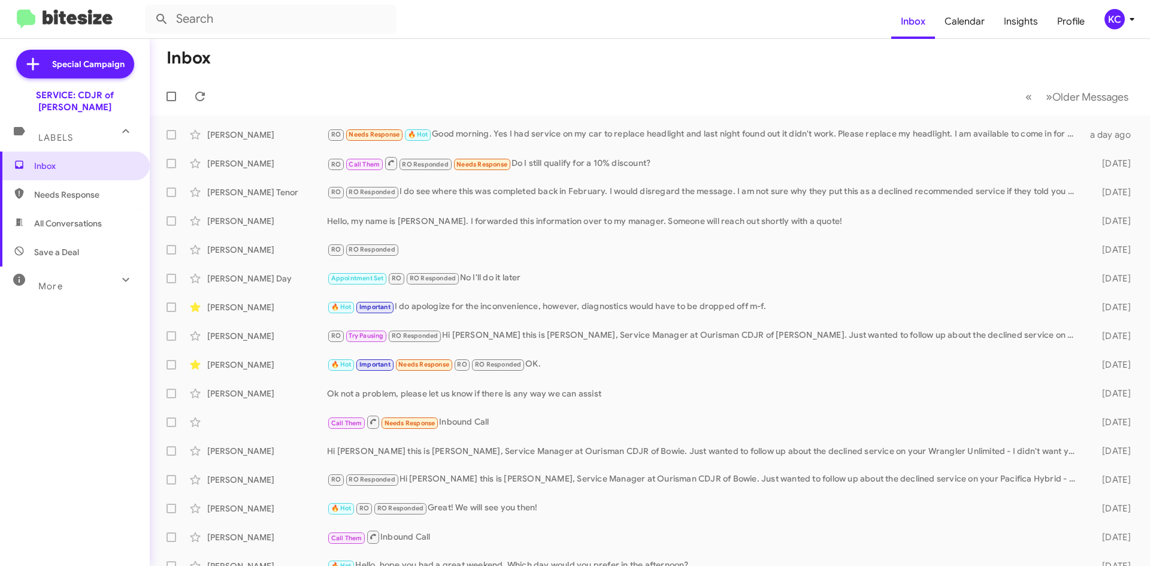
click at [1133, 14] on icon at bounding box center [1132, 19] width 14 height 14
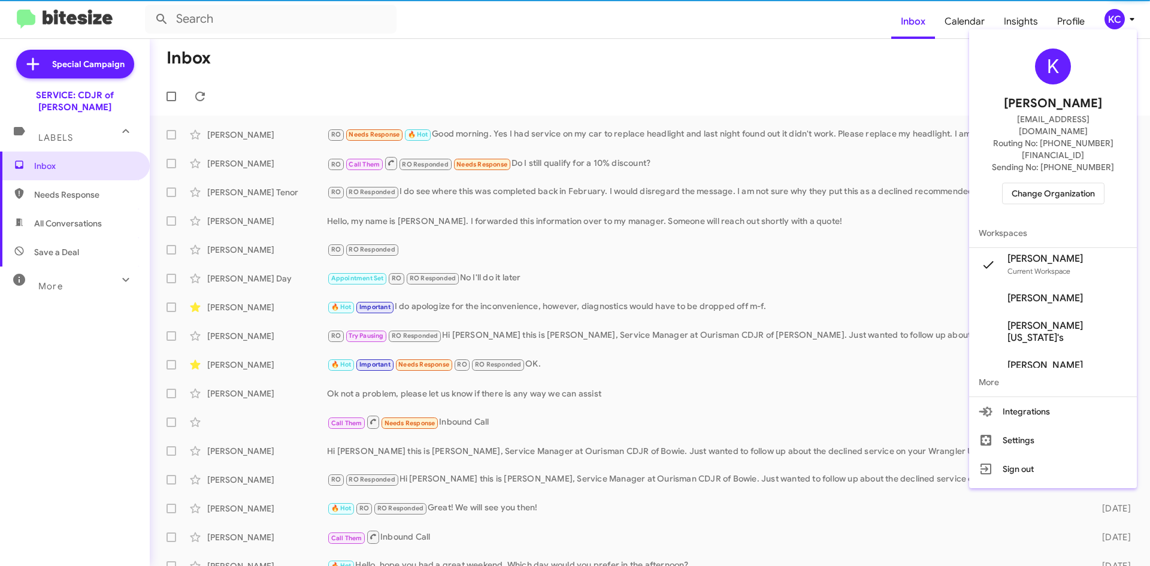
click at [1118, 17] on div at bounding box center [575, 283] width 1150 height 566
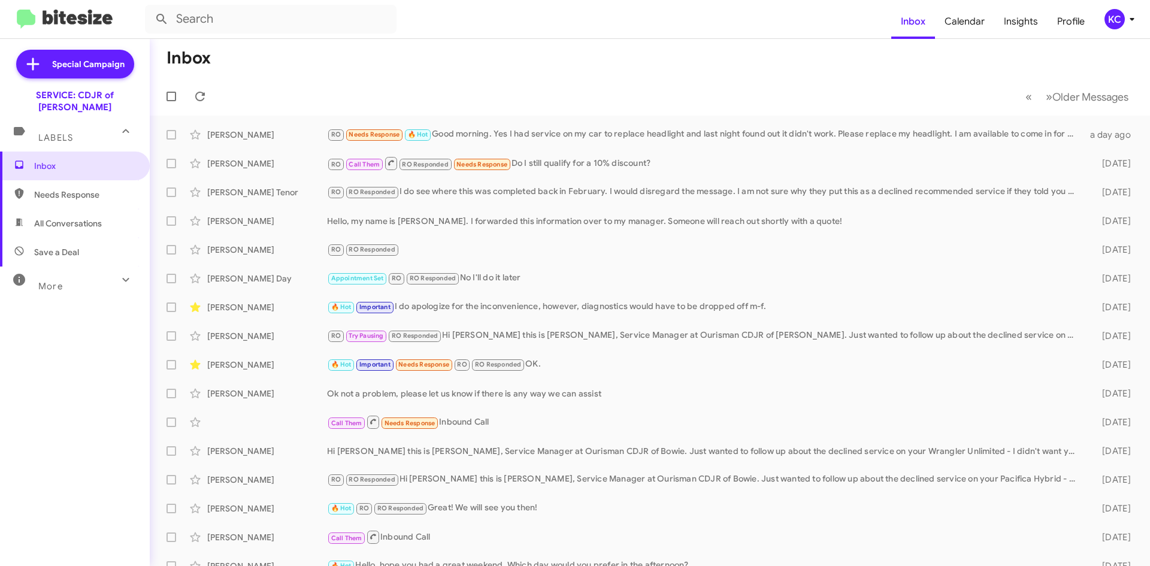
click at [1125, 11] on span "KC" at bounding box center [1122, 19] width 36 height 20
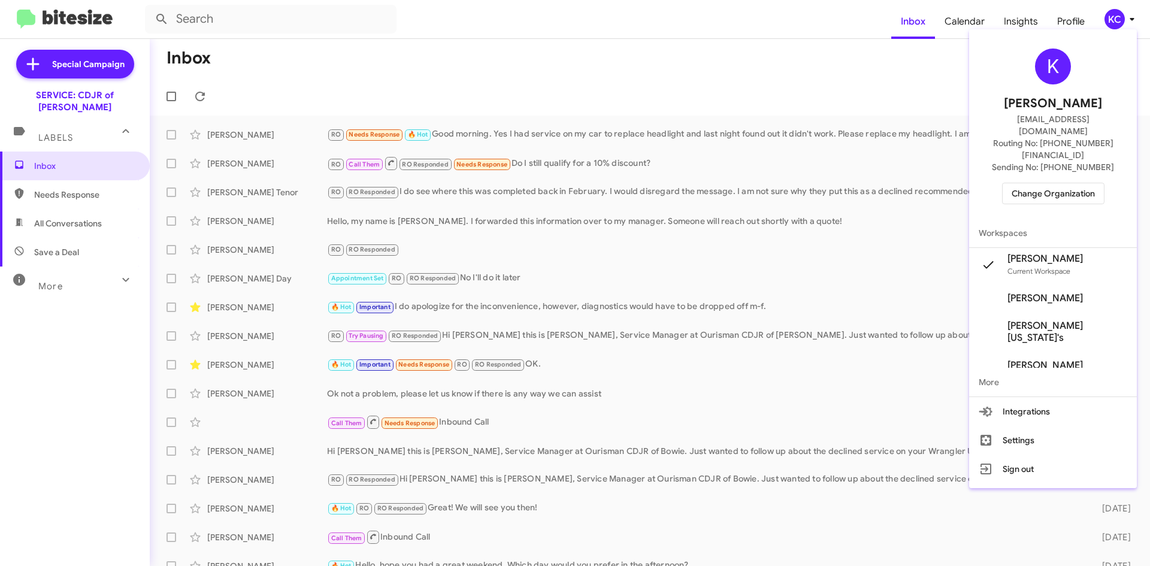
click at [1083, 183] on span "Change Organization" at bounding box center [1053, 193] width 83 height 20
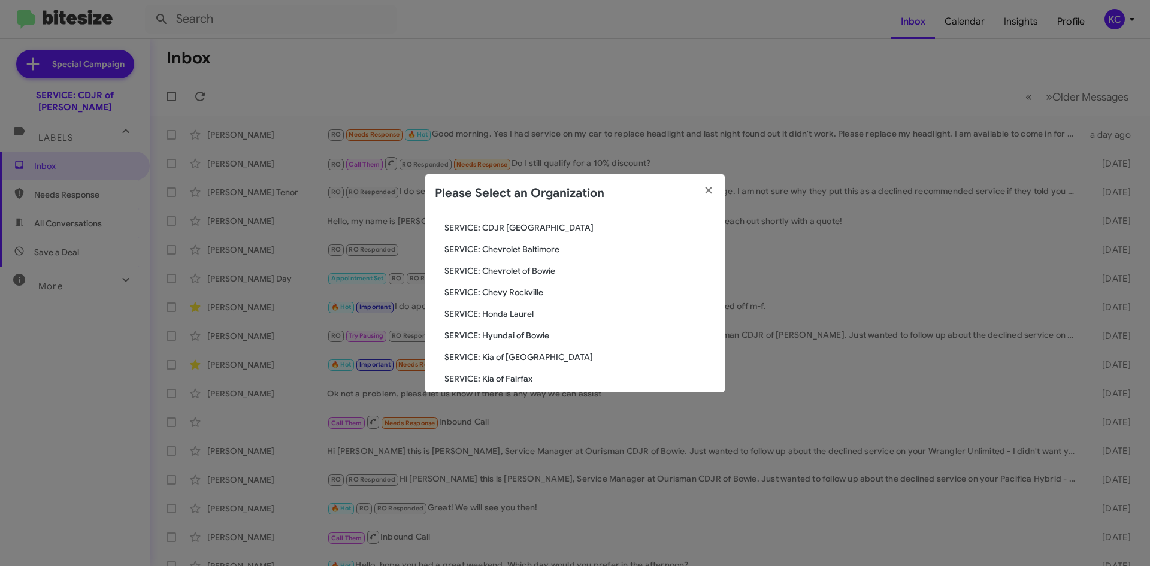
scroll to position [120, 0]
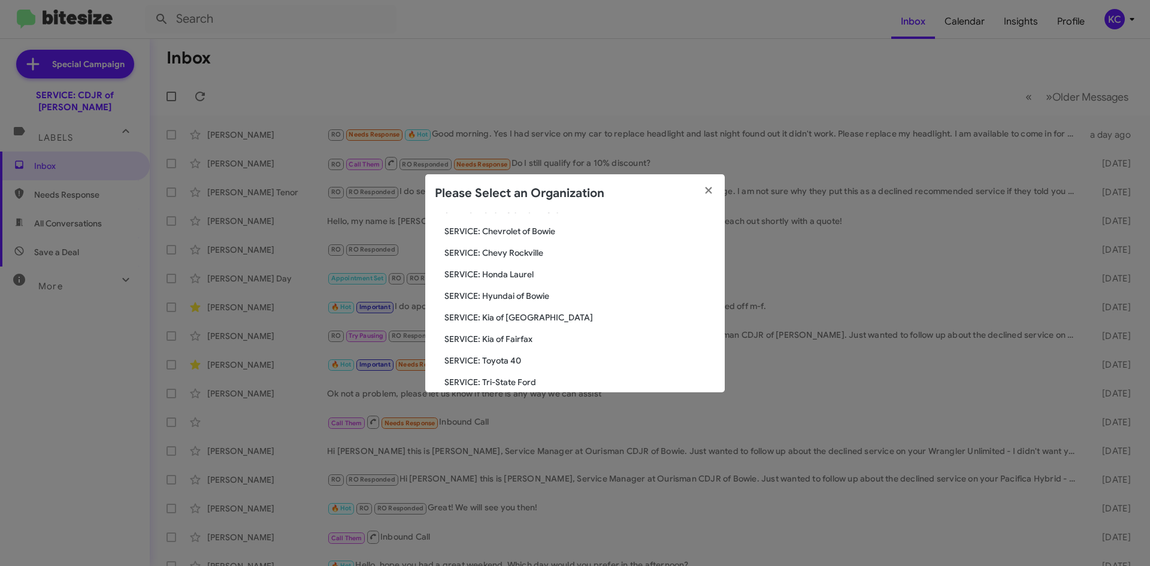
click at [528, 300] on span "SERVICE: Hyundai of Bowie" at bounding box center [580, 296] width 271 height 12
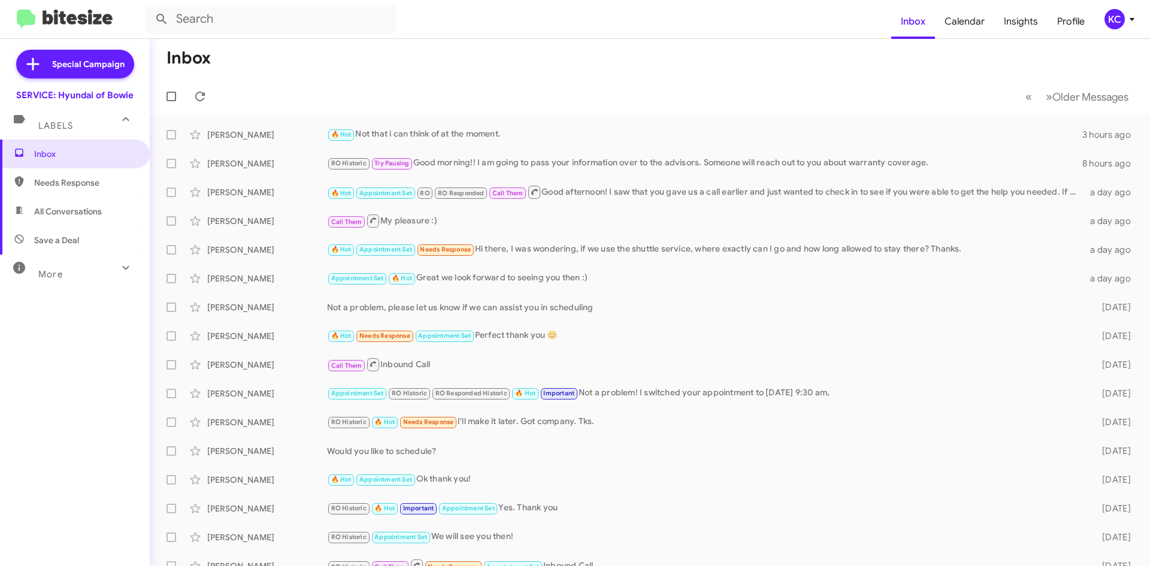
click at [1108, 12] on div "KC" at bounding box center [1115, 19] width 20 height 20
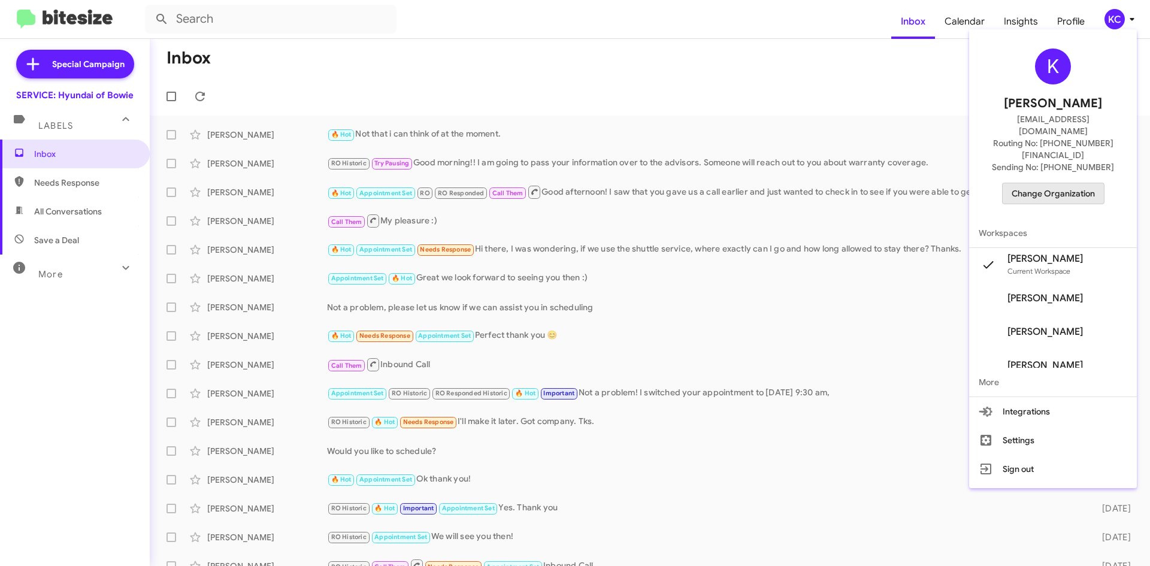
click at [1063, 183] on span "Change Organization" at bounding box center [1053, 193] width 83 height 20
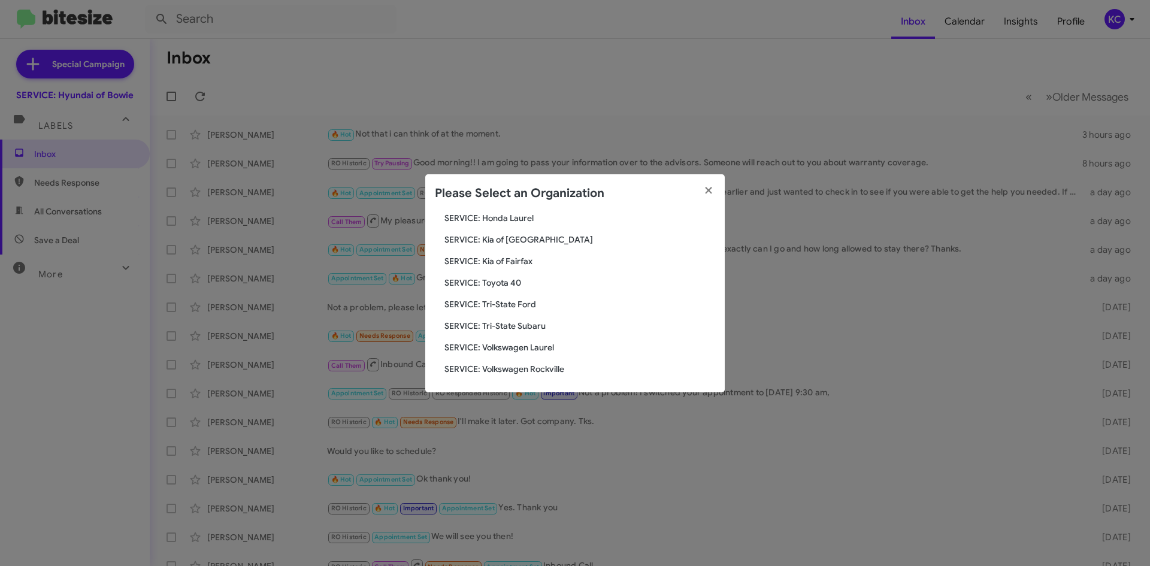
scroll to position [199, 0]
click at [505, 284] on span "SERVICE: Toyota 40" at bounding box center [580, 281] width 271 height 12
